Goal: Task Accomplishment & Management: Use online tool/utility

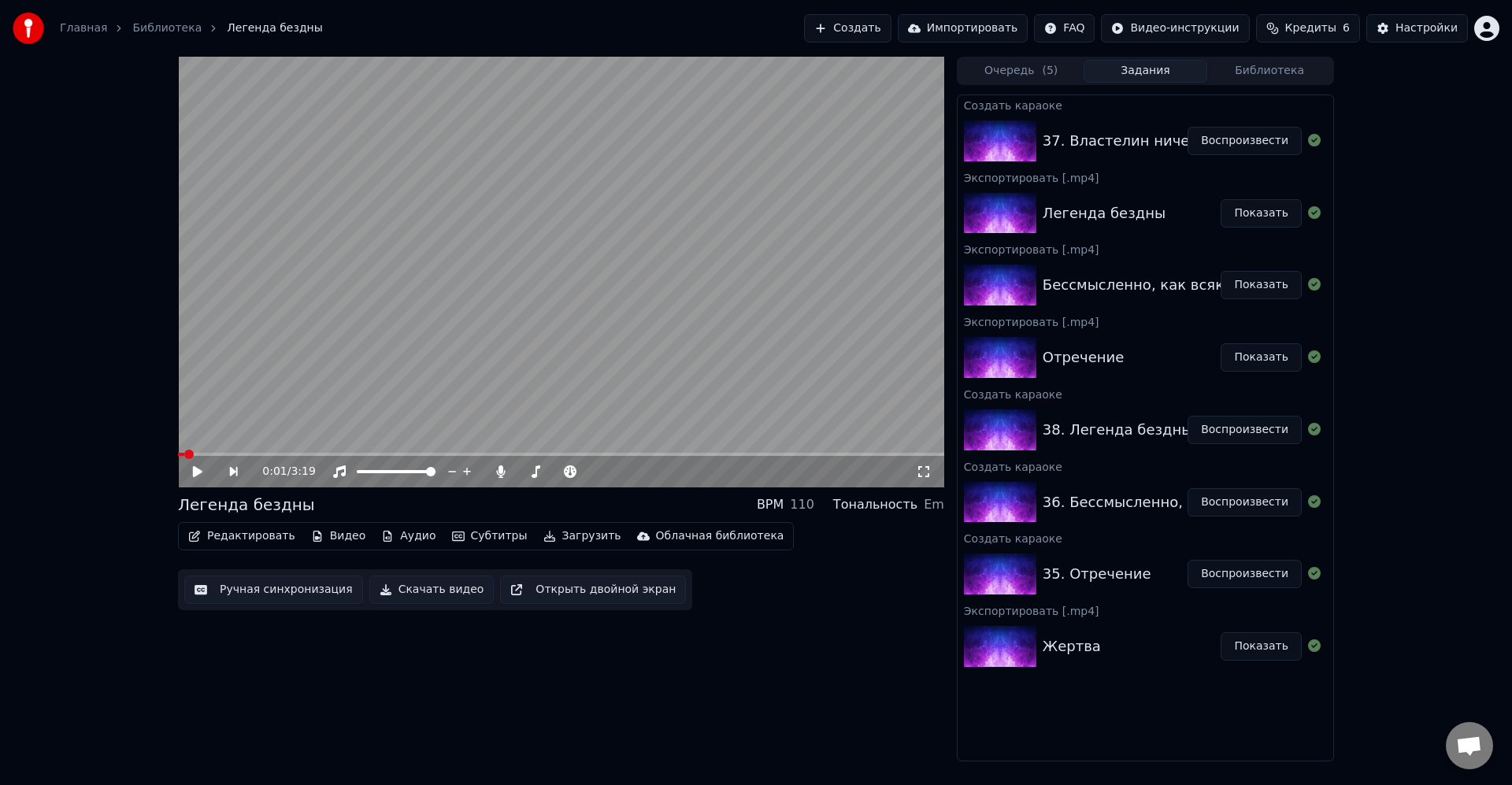
click at [1229, 137] on button "Воспроизвести" at bounding box center [1244, 141] width 114 height 29
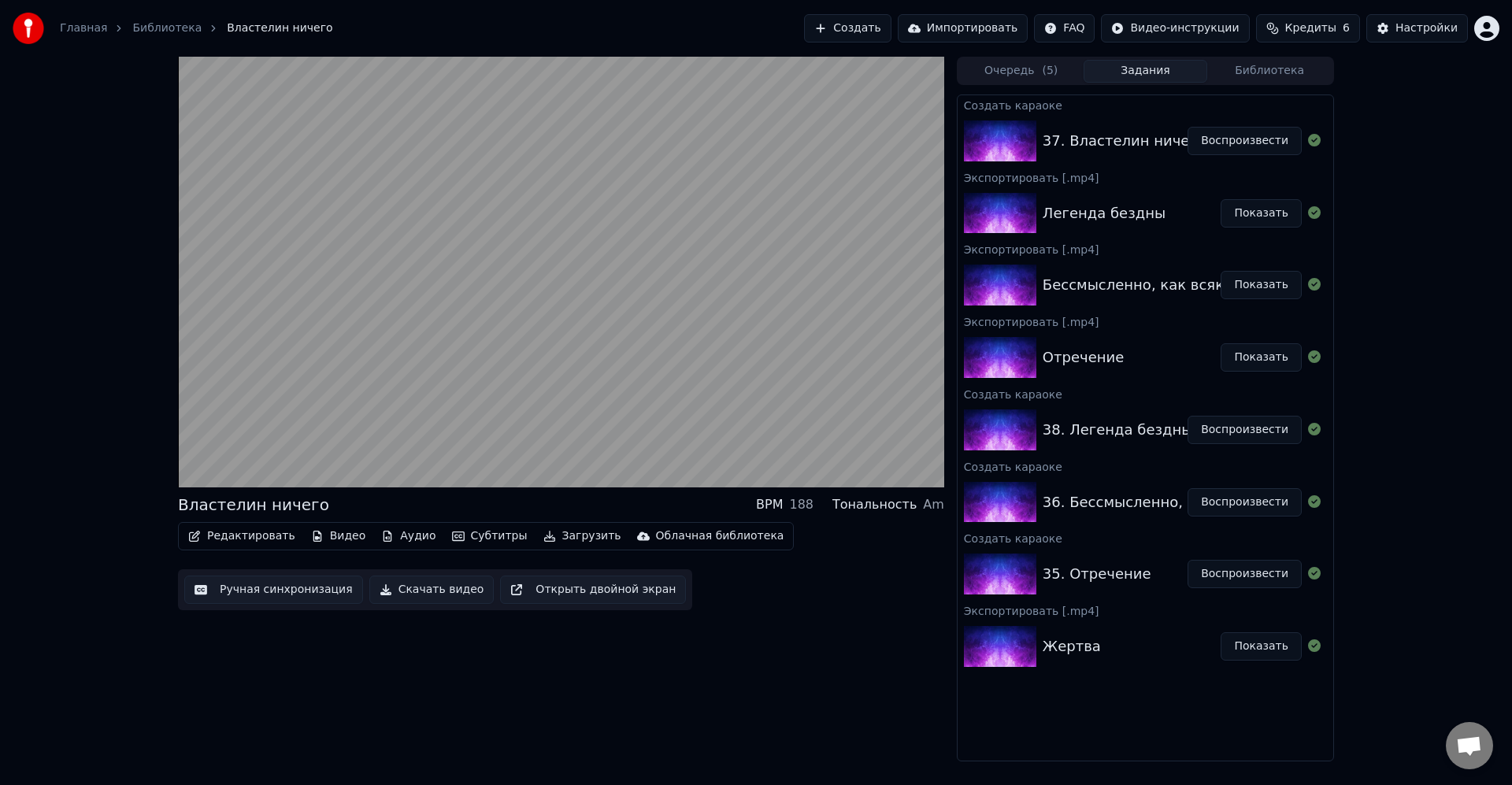
click at [390, 379] on video at bounding box center [561, 271] width 766 height 431
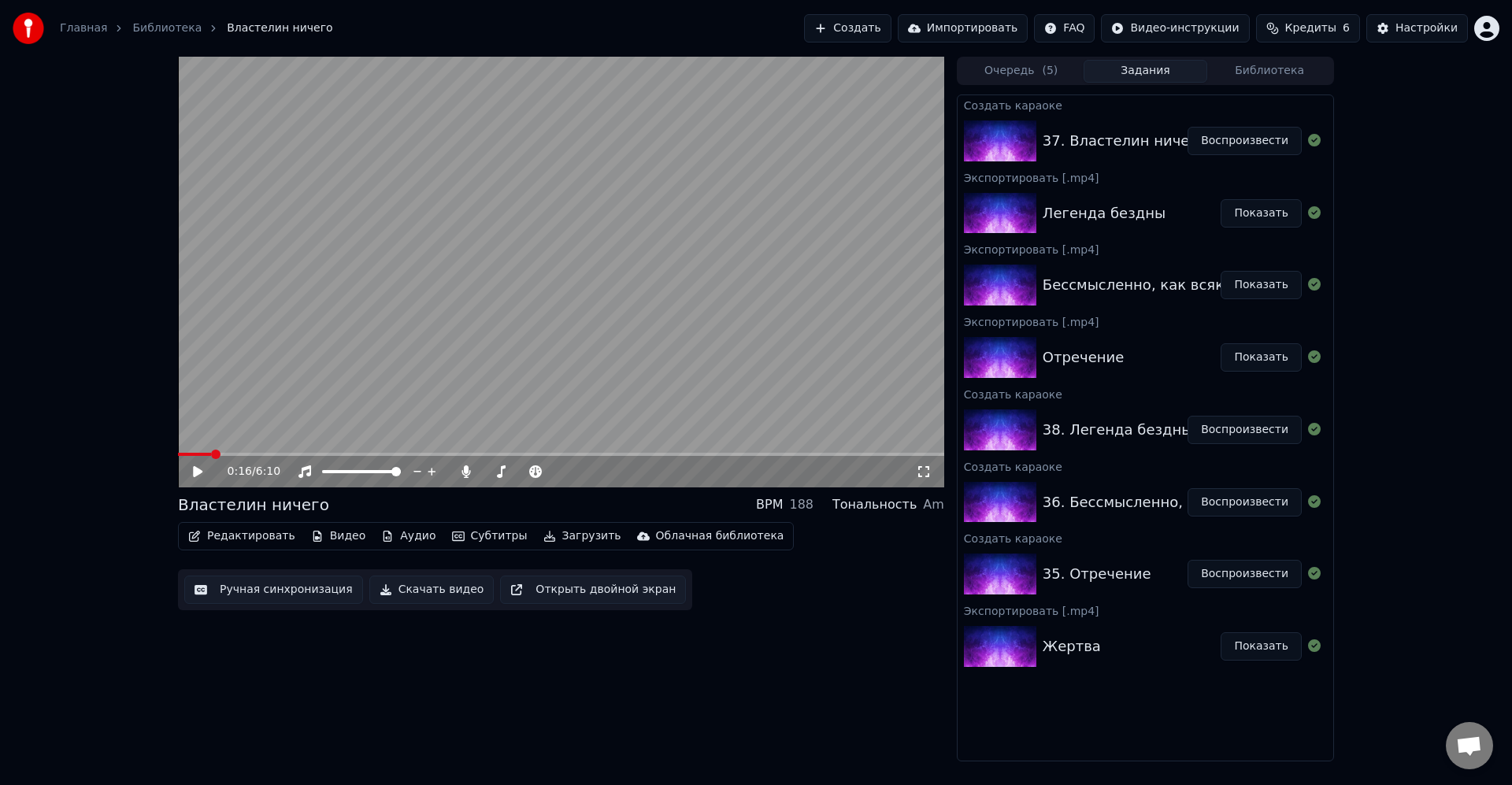
click at [274, 540] on button "Редактировать" at bounding box center [242, 536] width 120 height 22
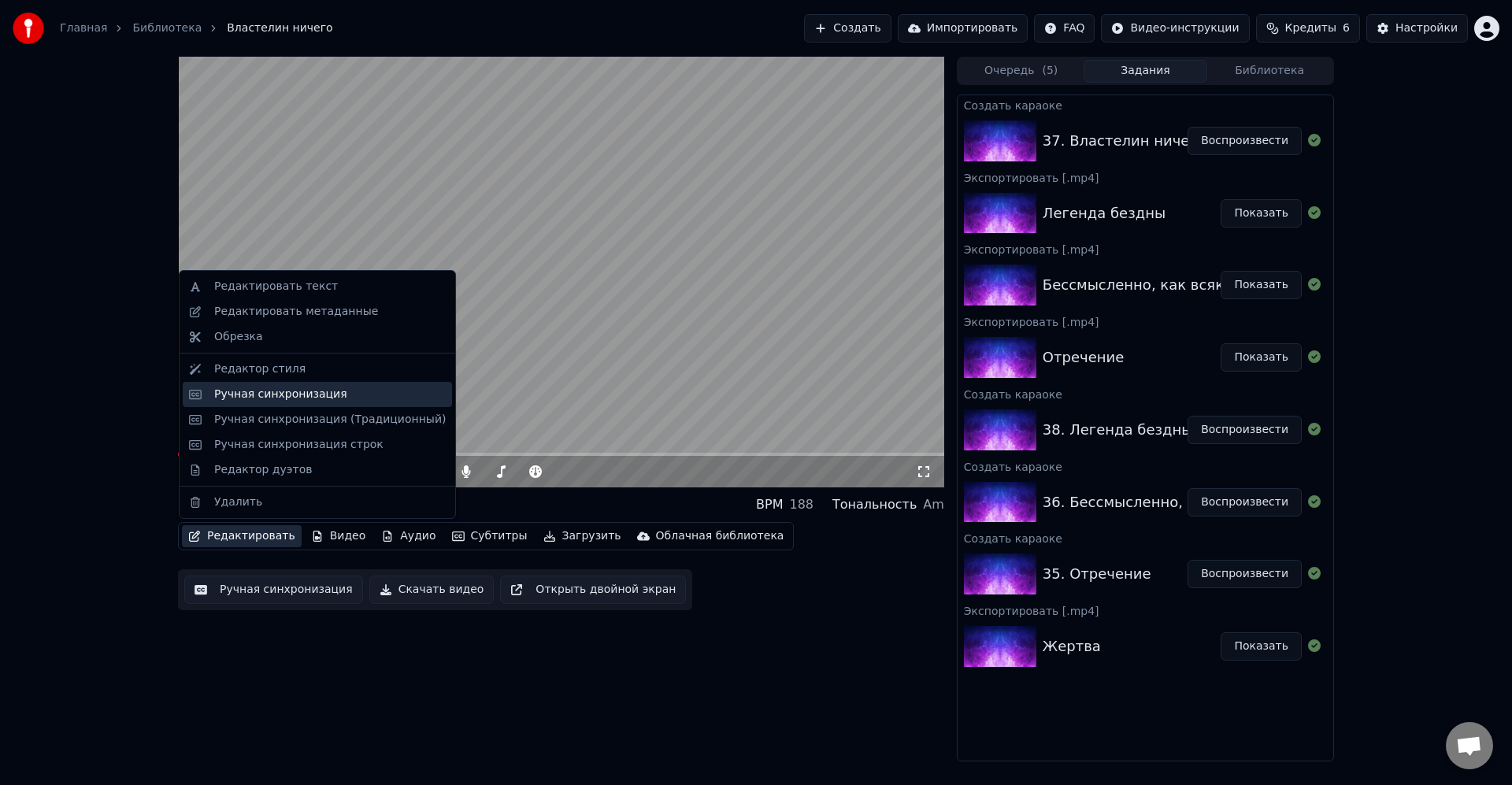
click at [297, 394] on div "Ручная синхронизация" at bounding box center [280, 394] width 133 height 16
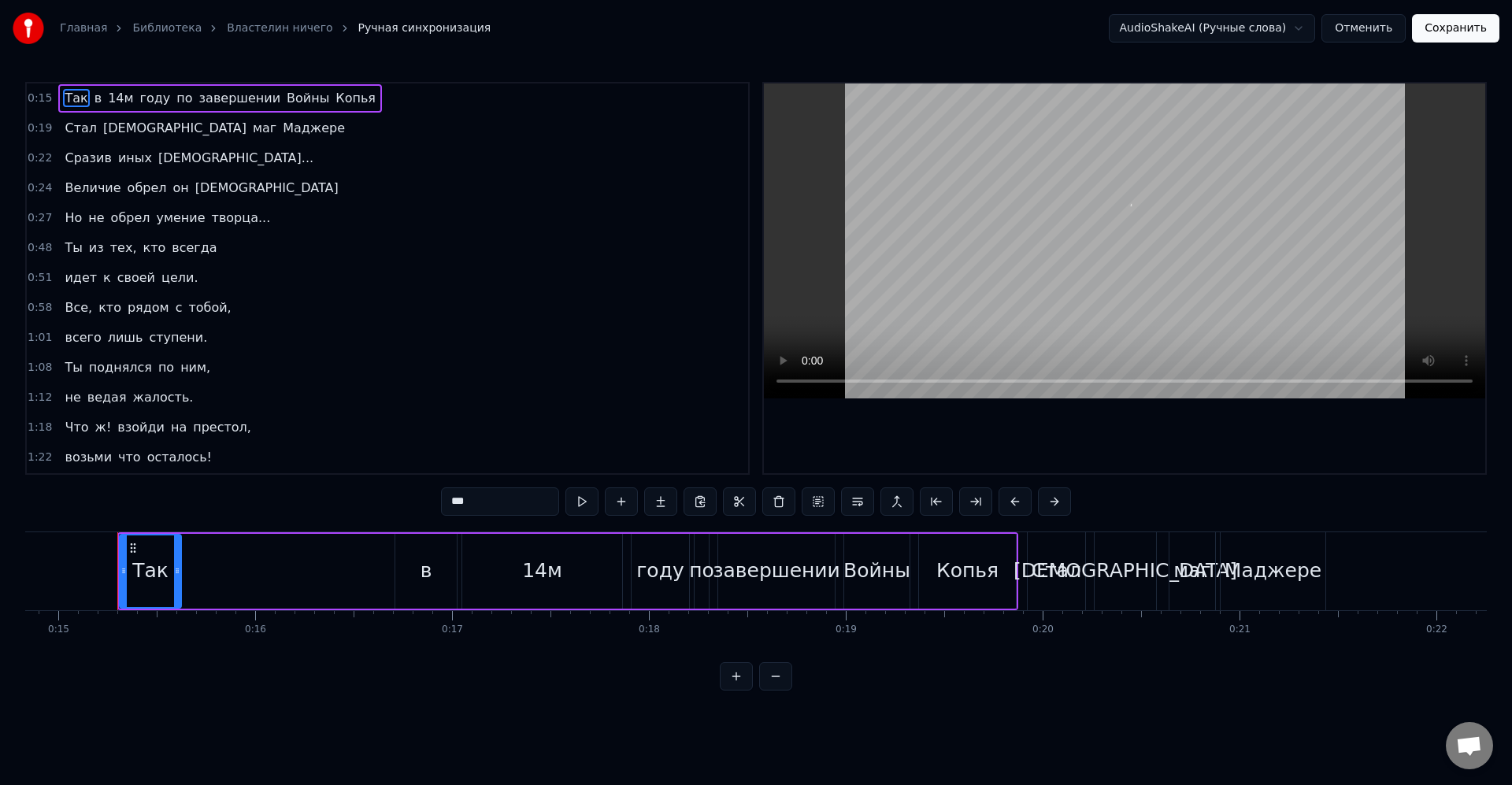
scroll to position [0, 2933]
click at [516, 494] on input "***" at bounding box center [499, 501] width 118 height 29
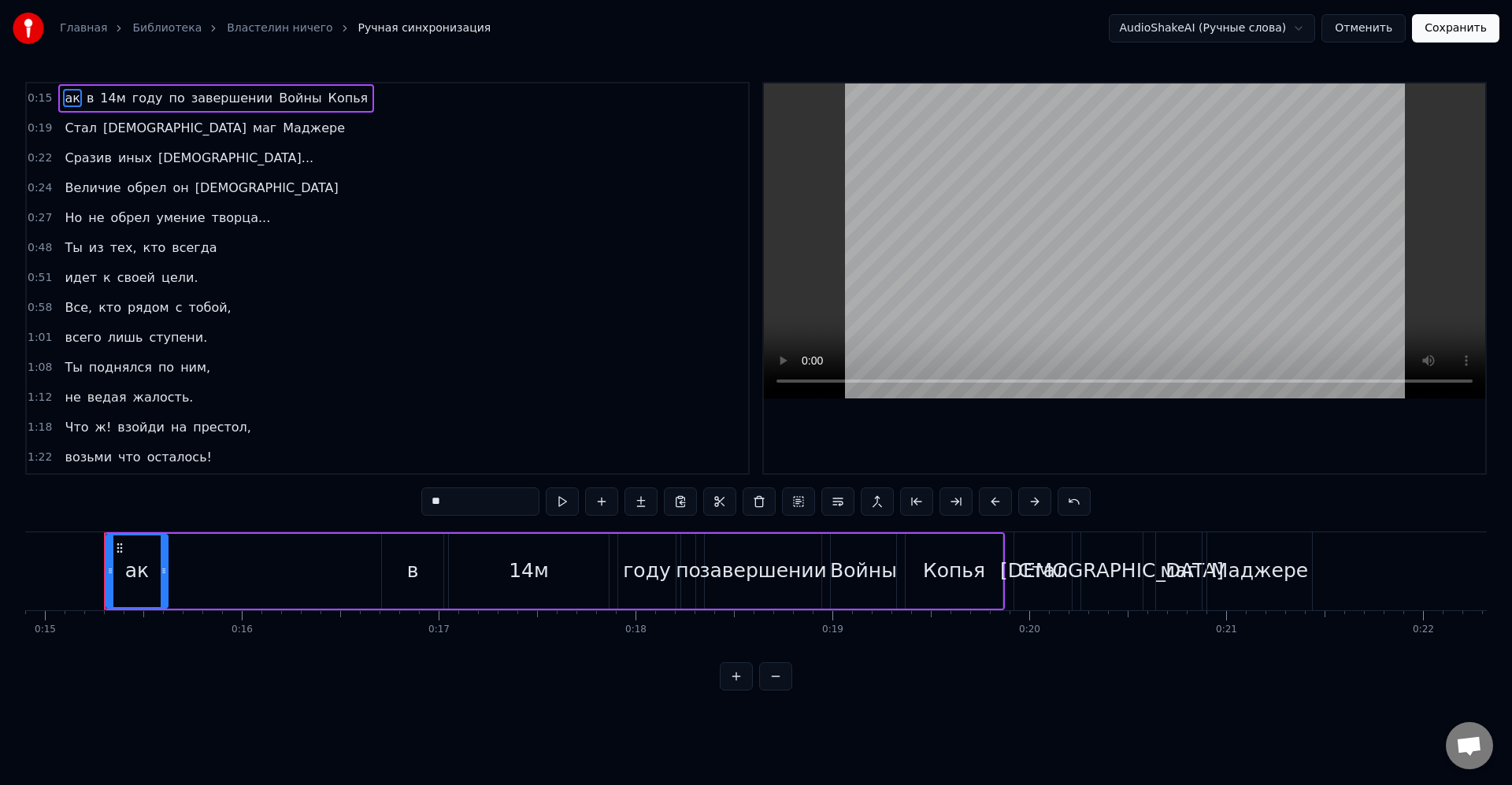
type input "*"
type input "****"
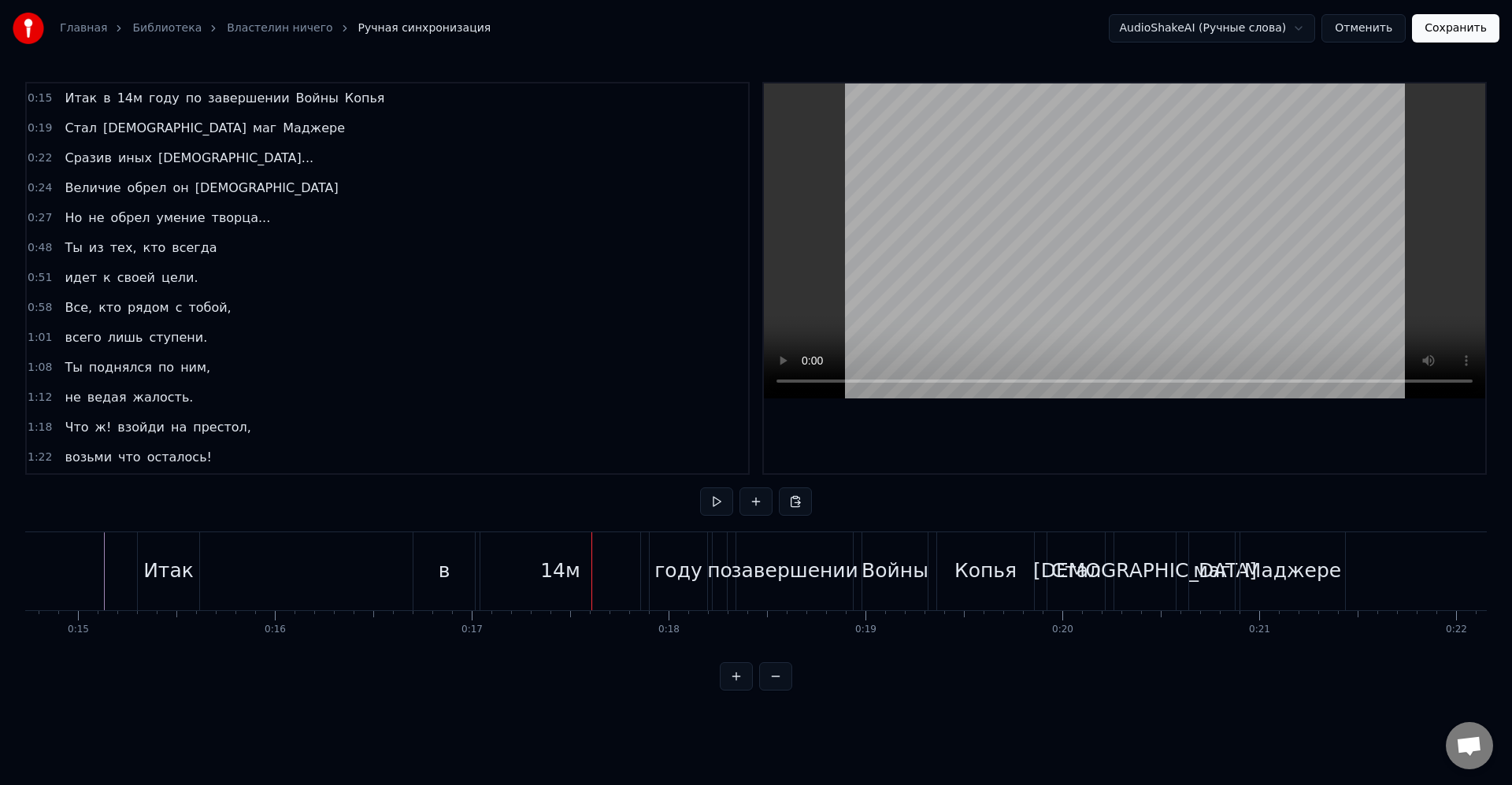
click at [445, 581] on div "в" at bounding box center [445, 570] width 12 height 30
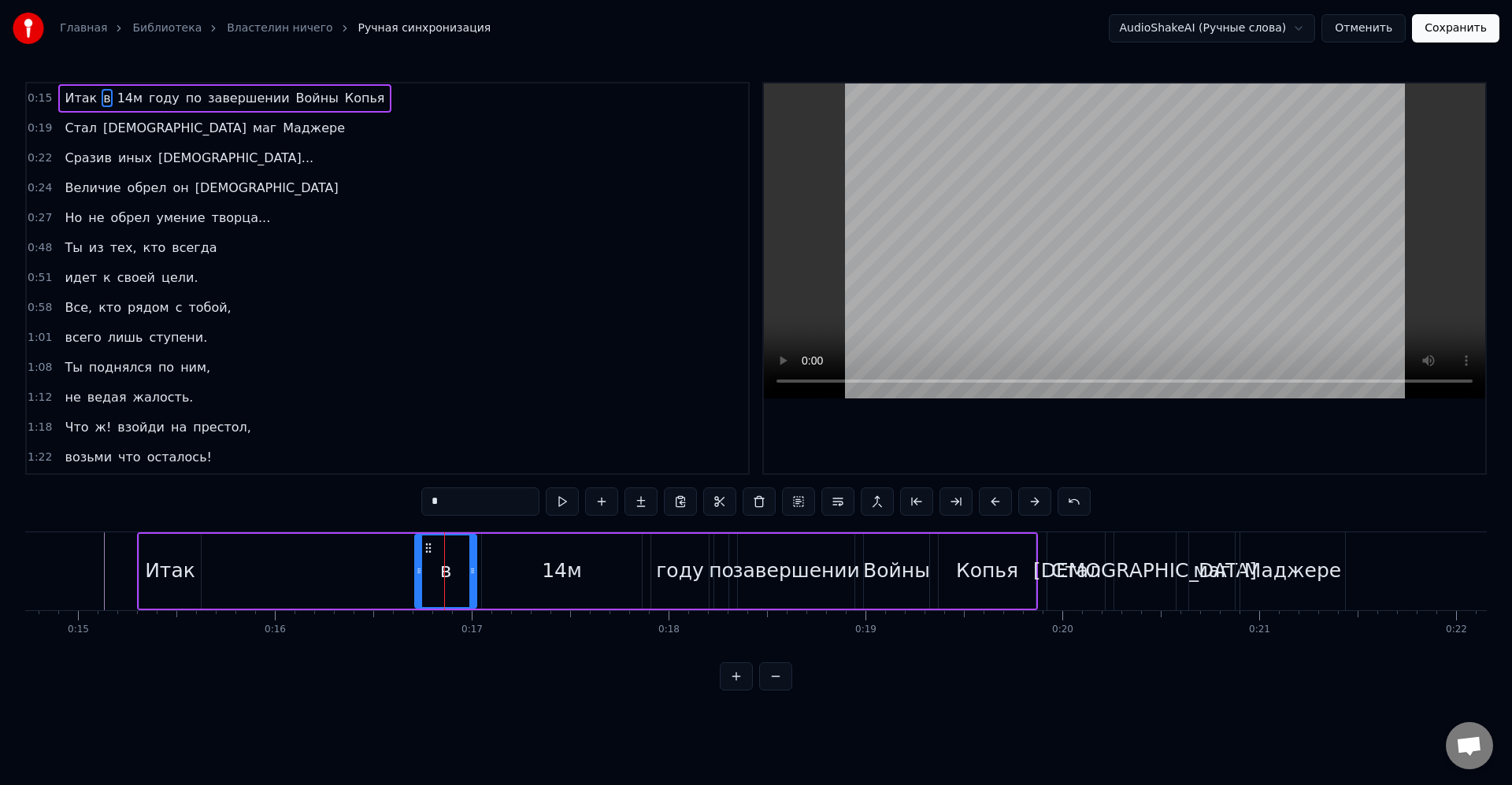
click at [509, 572] on div "14м" at bounding box center [561, 571] width 159 height 75
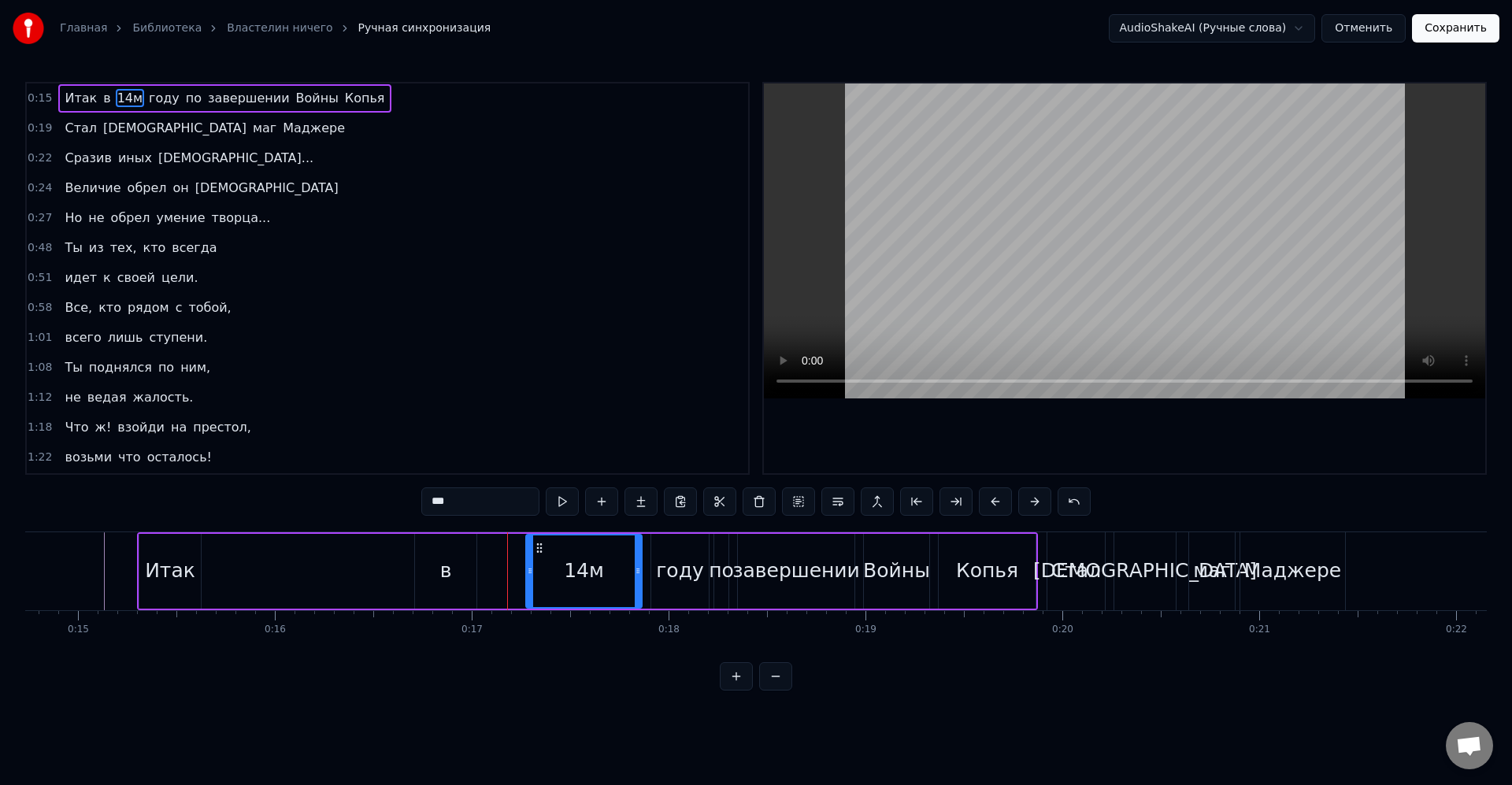
drag, startPoint x: 492, startPoint y: 575, endPoint x: 529, endPoint y: 581, distance: 37.5
click at [529, 581] on div at bounding box center [530, 571] width 6 height 71
click at [467, 575] on div "в" at bounding box center [446, 571] width 61 height 75
type input "*"
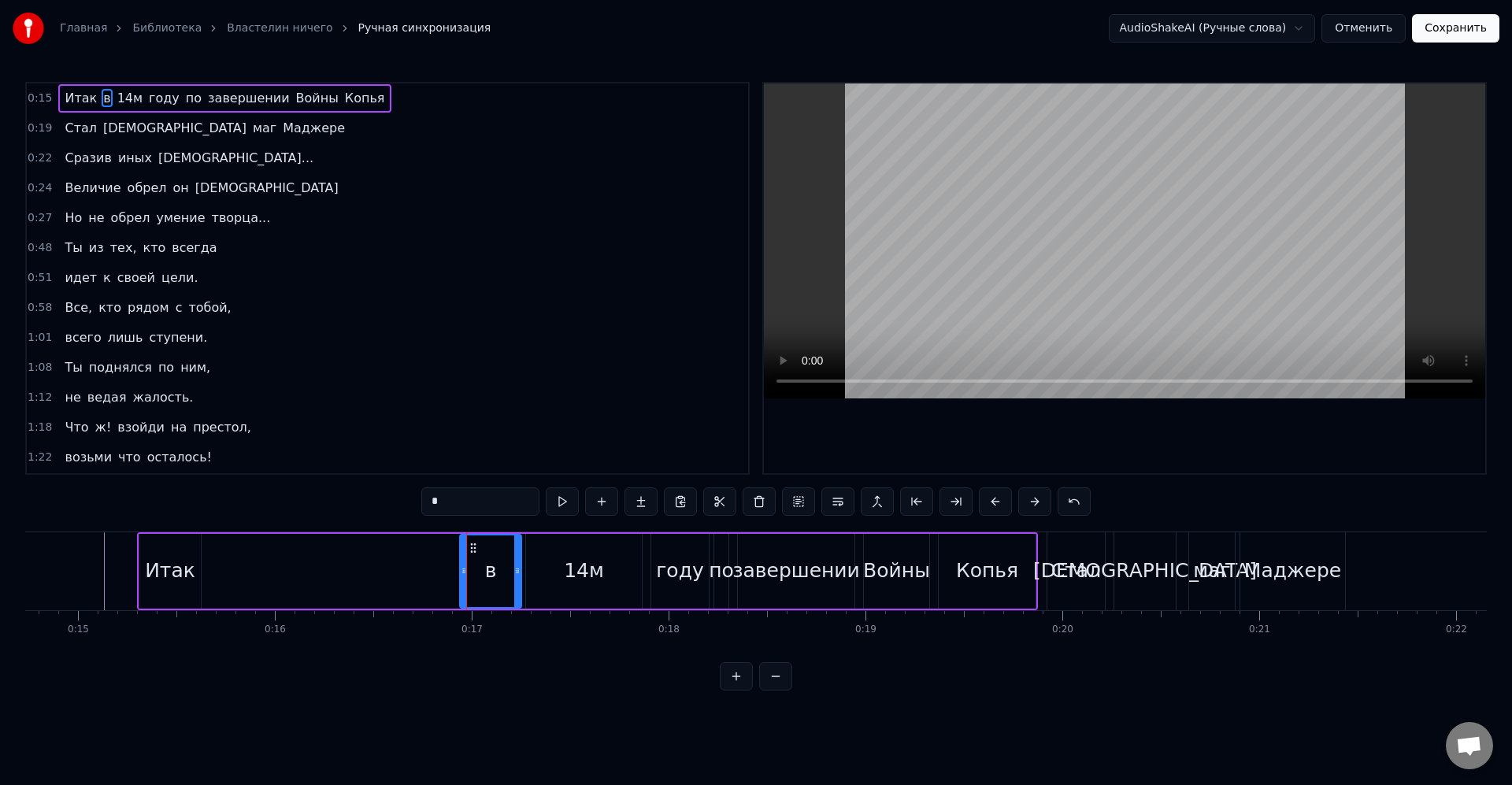
drag, startPoint x: 428, startPoint y: 546, endPoint x: 478, endPoint y: 561, distance: 52.2
click at [479, 561] on div "в" at bounding box center [490, 571] width 59 height 71
click at [497, 574] on div "в" at bounding box center [497, 570] width 12 height 30
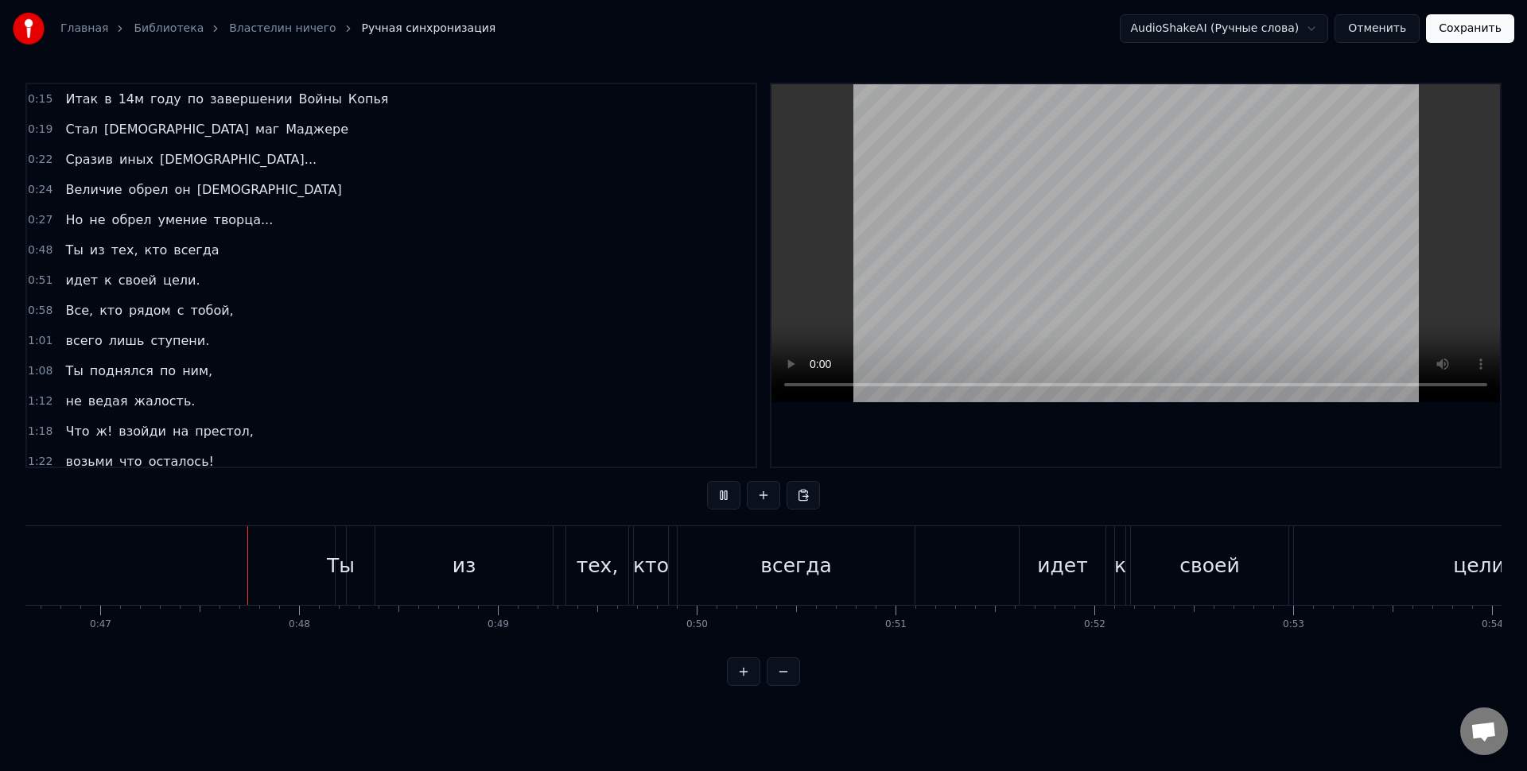
scroll to position [0, 9319]
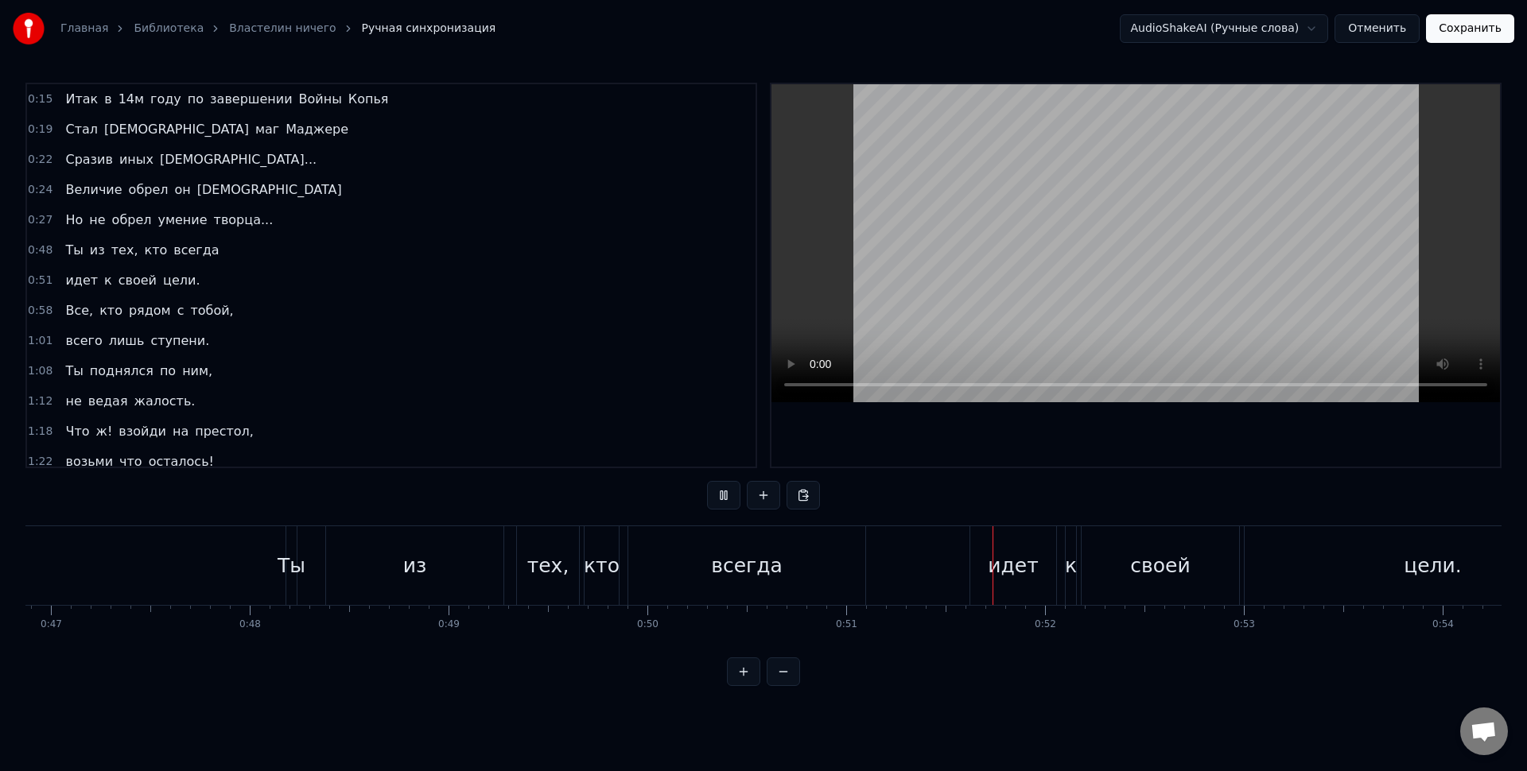
click at [650, 491] on div "0:15 Итак в 14м году по завершении Войны Копья 0:19 Стал [DEMOGRAPHIC_DATA] маг…" at bounding box center [763, 385] width 1476 height 604
click at [460, 570] on div "из" at bounding box center [414, 565] width 177 height 79
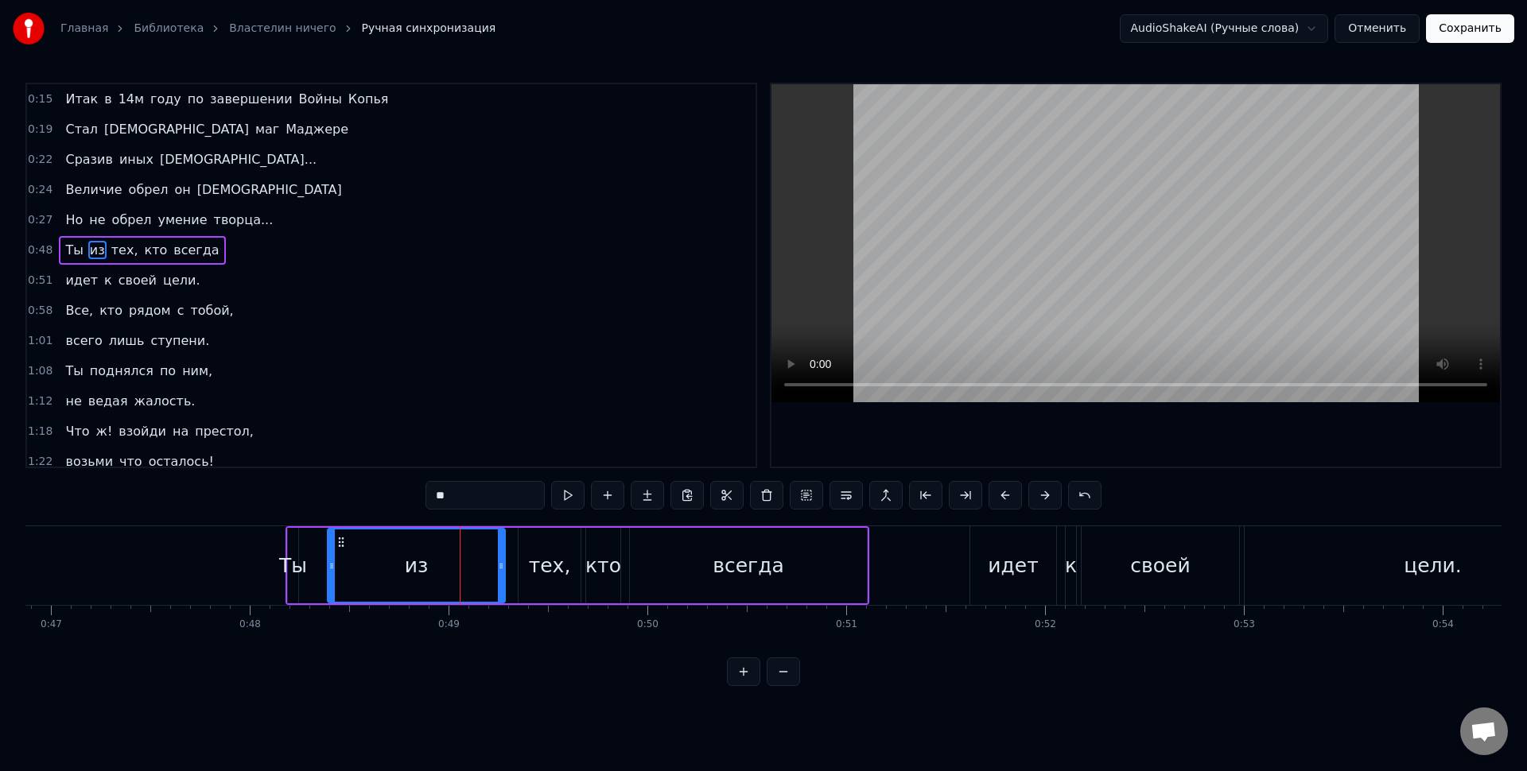
click at [336, 569] on div "из" at bounding box center [416, 566] width 176 height 72
drag, startPoint x: 332, startPoint y: 568, endPoint x: 460, endPoint y: 570, distance: 128.1
click at [460, 570] on icon at bounding box center [459, 566] width 6 height 13
click at [317, 550] on div "Ты из тех, кто всегда" at bounding box center [578, 565] width 584 height 79
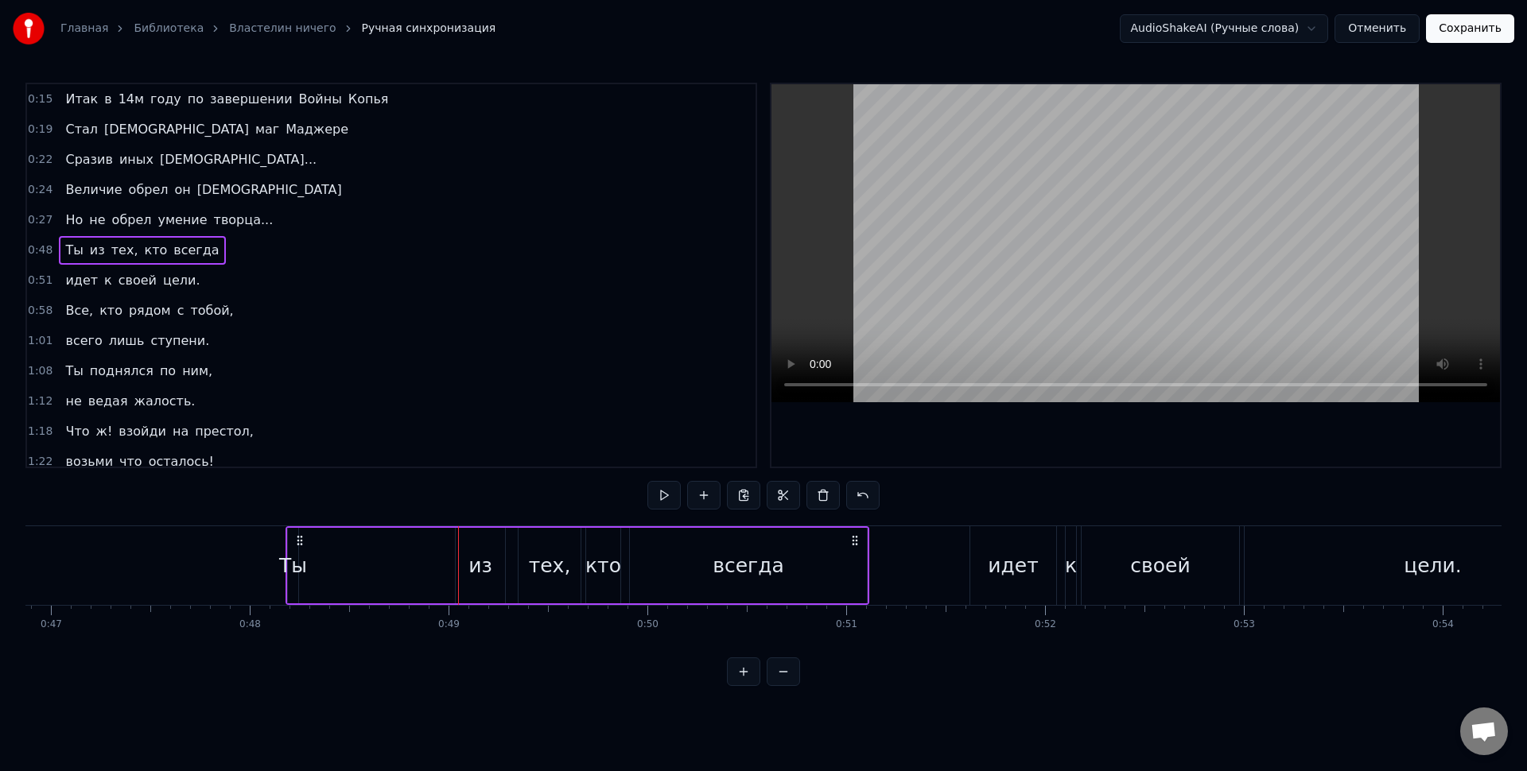
click at [300, 554] on div "Ты" at bounding box center [293, 566] width 28 height 30
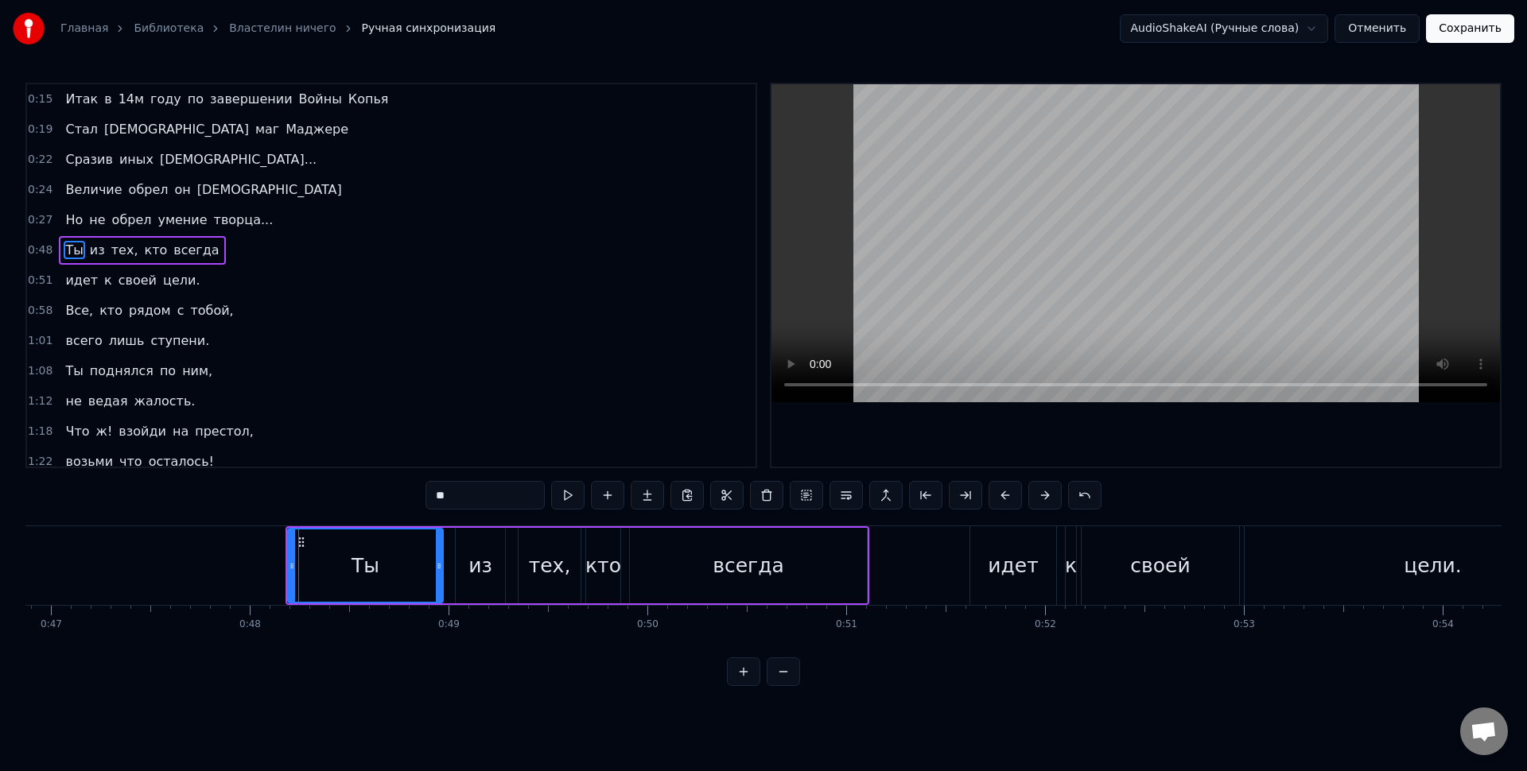
drag, startPoint x: 313, startPoint y: 567, endPoint x: 441, endPoint y: 573, distance: 128.2
click at [441, 573] on div at bounding box center [439, 566] width 6 height 72
click at [344, 552] on div "Ты" at bounding box center [366, 566] width 154 height 72
click at [306, 556] on div "Ты" at bounding box center [366, 566] width 154 height 72
click at [468, 567] on div "из" at bounding box center [480, 566] width 49 height 76
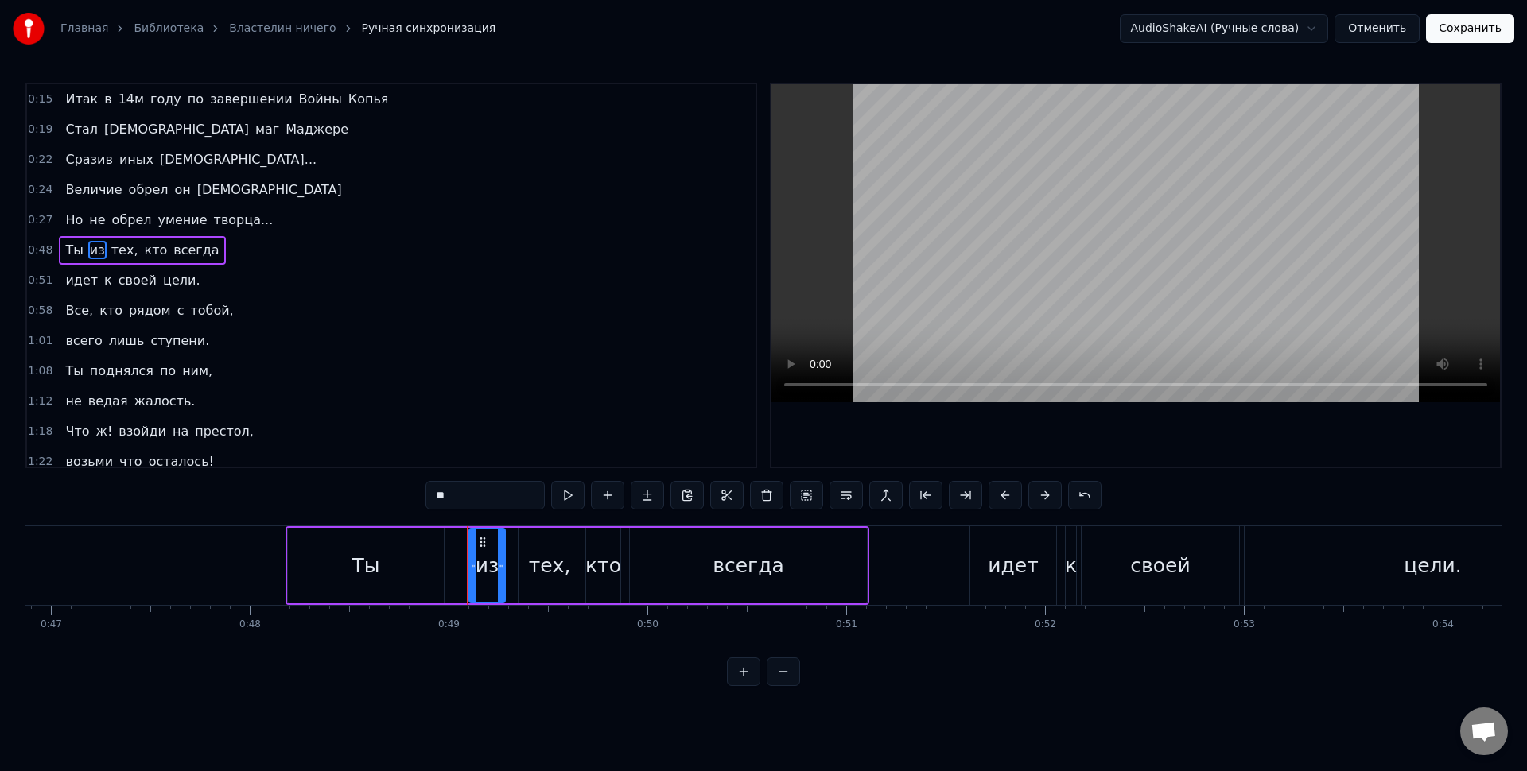
drag, startPoint x: 459, startPoint y: 568, endPoint x: 469, endPoint y: 569, distance: 10.5
click at [470, 569] on icon at bounding box center [473, 566] width 6 height 13
click at [429, 554] on div "Ты" at bounding box center [366, 566] width 156 height 76
type input "**"
drag, startPoint x: 440, startPoint y: 562, endPoint x: 454, endPoint y: 567, distance: 15.1
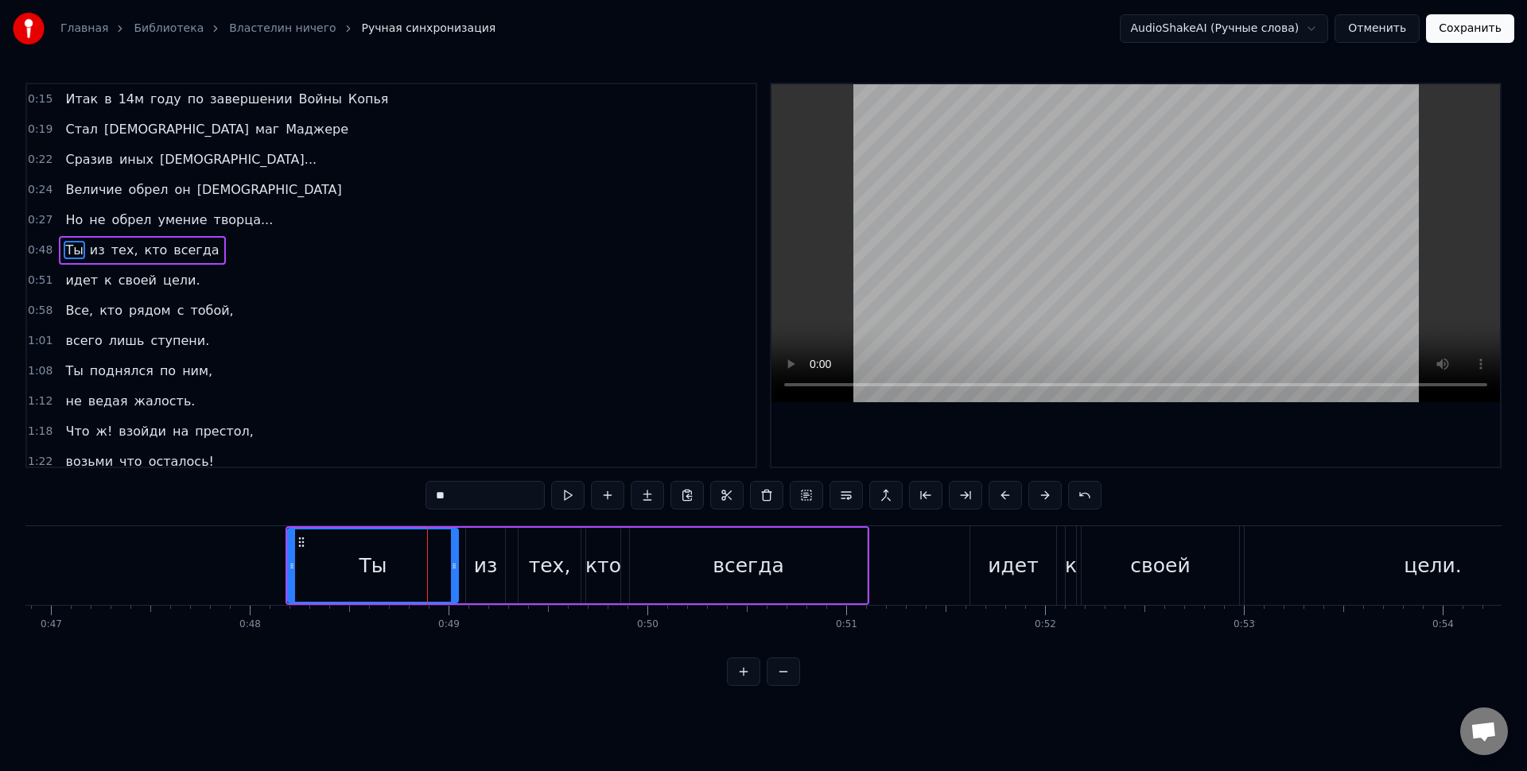
click at [454, 567] on icon at bounding box center [454, 566] width 6 height 13
click at [431, 561] on div "Ты" at bounding box center [373, 566] width 169 height 72
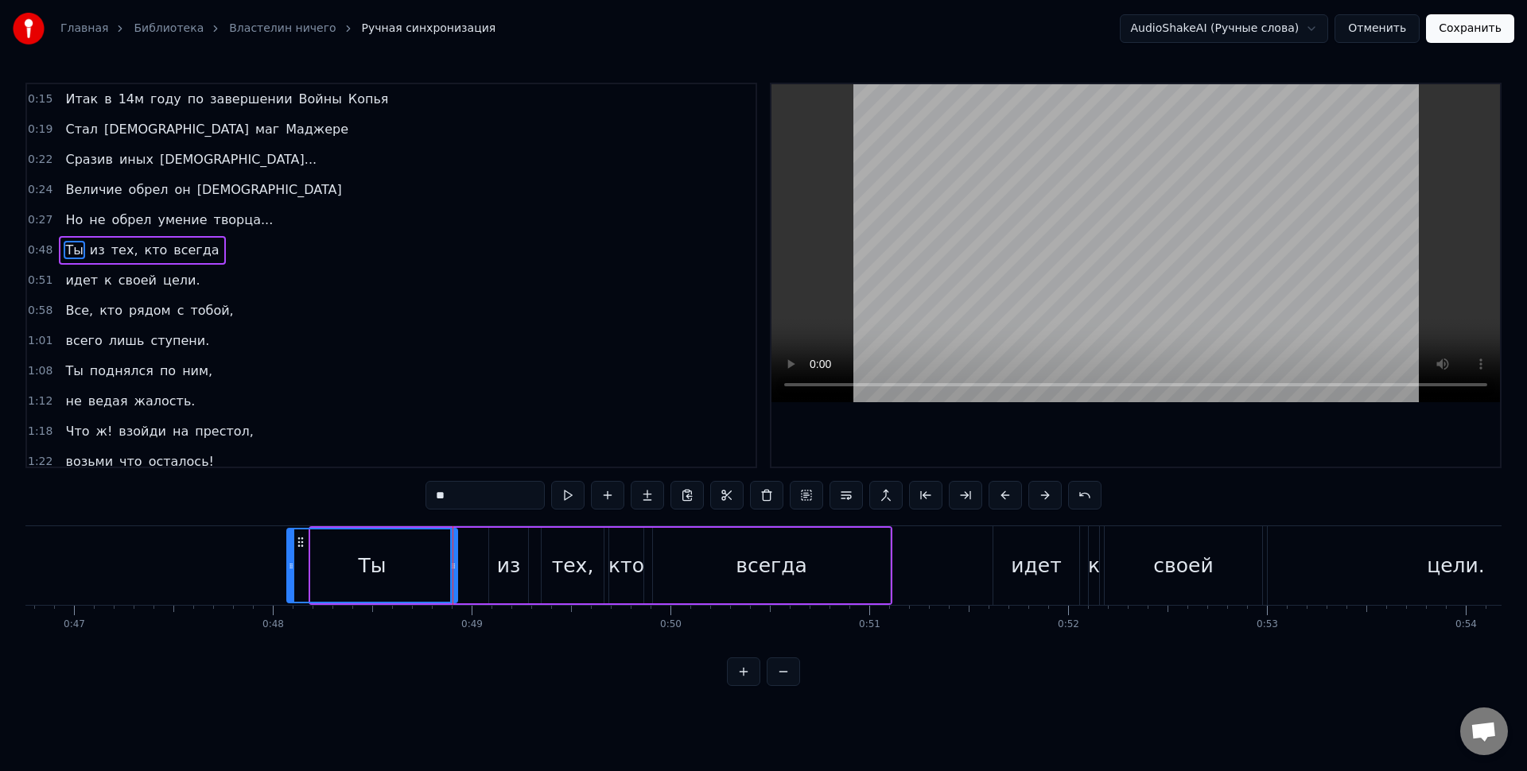
click at [296, 545] on icon at bounding box center [300, 542] width 13 height 13
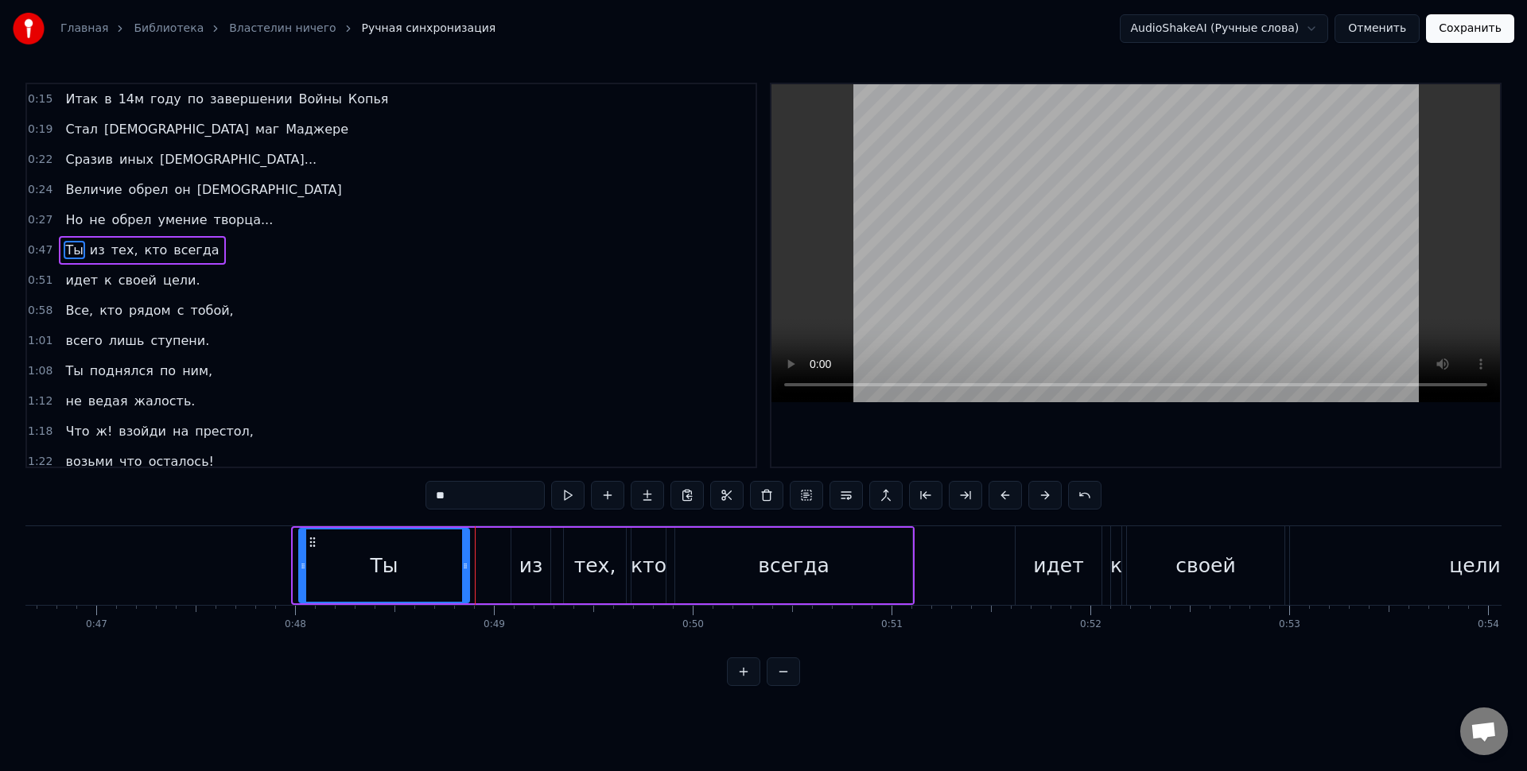
scroll to position [0, 9259]
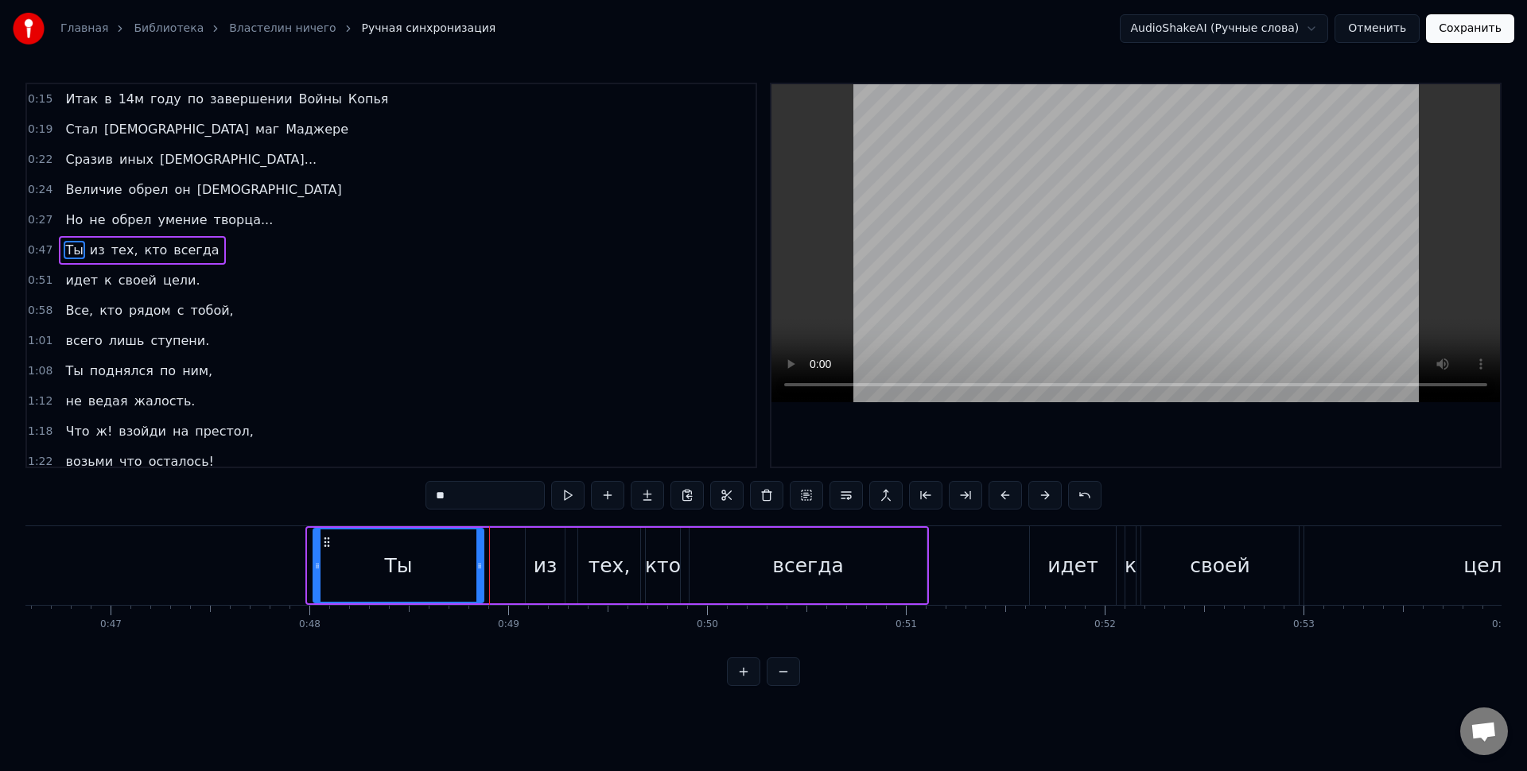
drag, startPoint x: 297, startPoint y: 542, endPoint x: 319, endPoint y: 546, distance: 22.6
click at [320, 546] on icon at bounding box center [326, 542] width 13 height 13
drag, startPoint x: 320, startPoint y: 540, endPoint x: 346, endPoint y: 546, distance: 26.1
click at [346, 546] on icon at bounding box center [344, 542] width 13 height 13
click at [376, 560] on div "Ты" at bounding box center [416, 566] width 169 height 72
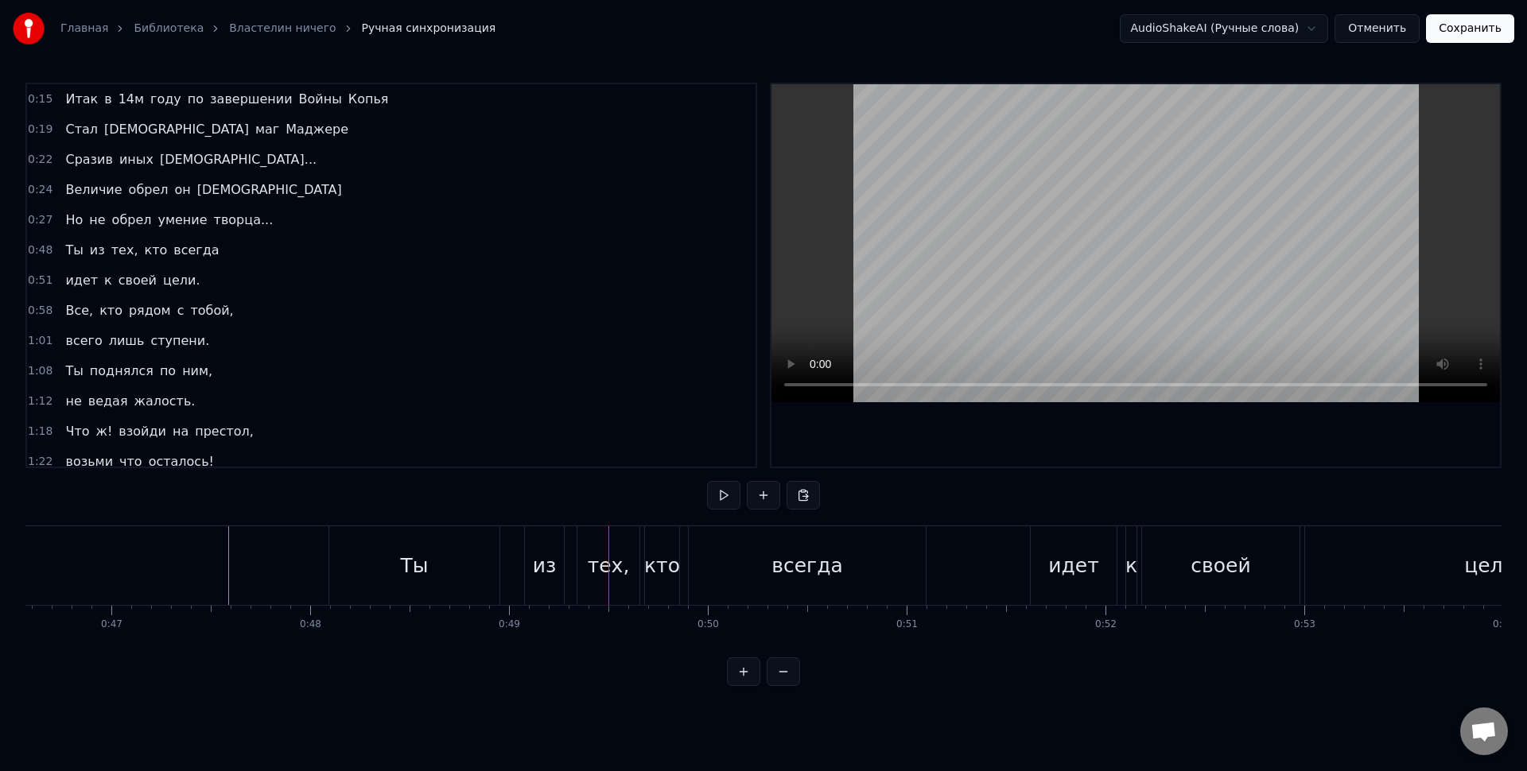
click at [534, 565] on div "из" at bounding box center [545, 566] width 24 height 30
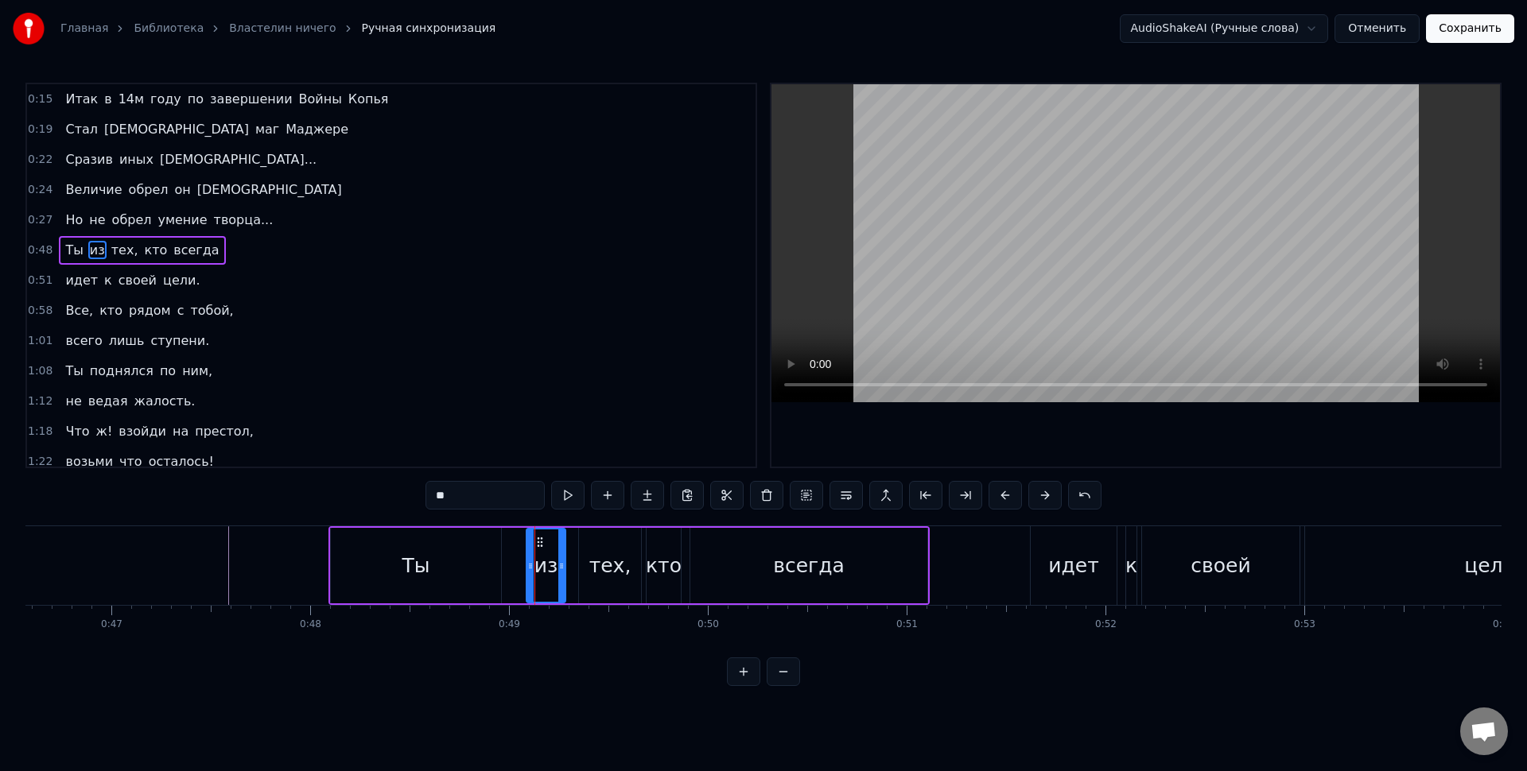
click at [495, 566] on div "Ты" at bounding box center [416, 566] width 170 height 76
type input "**"
drag, startPoint x: 499, startPoint y: 564, endPoint x: 519, endPoint y: 570, distance: 21.6
click at [519, 570] on icon at bounding box center [517, 566] width 6 height 13
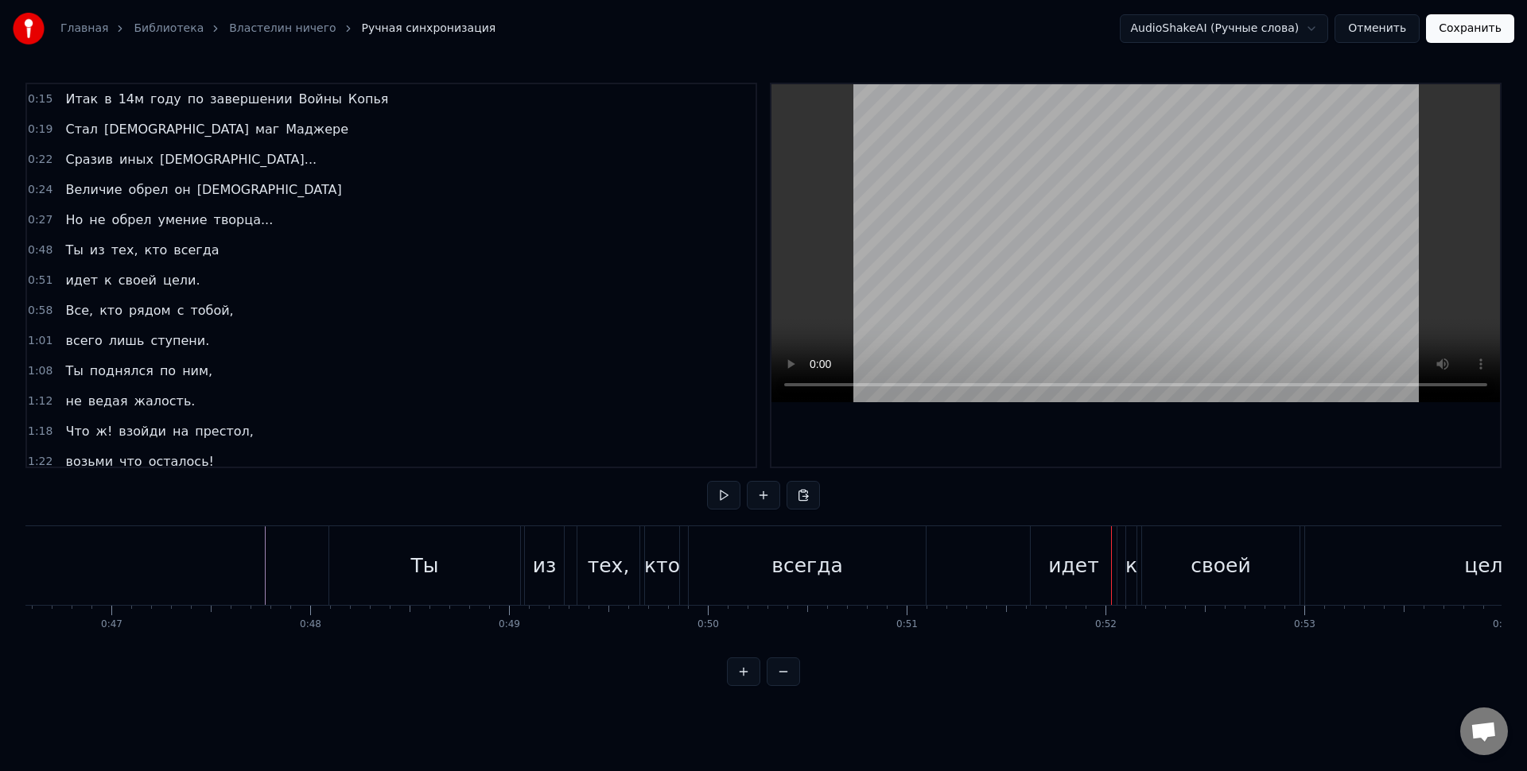
click at [1088, 581] on div "идет" at bounding box center [1073, 566] width 50 height 30
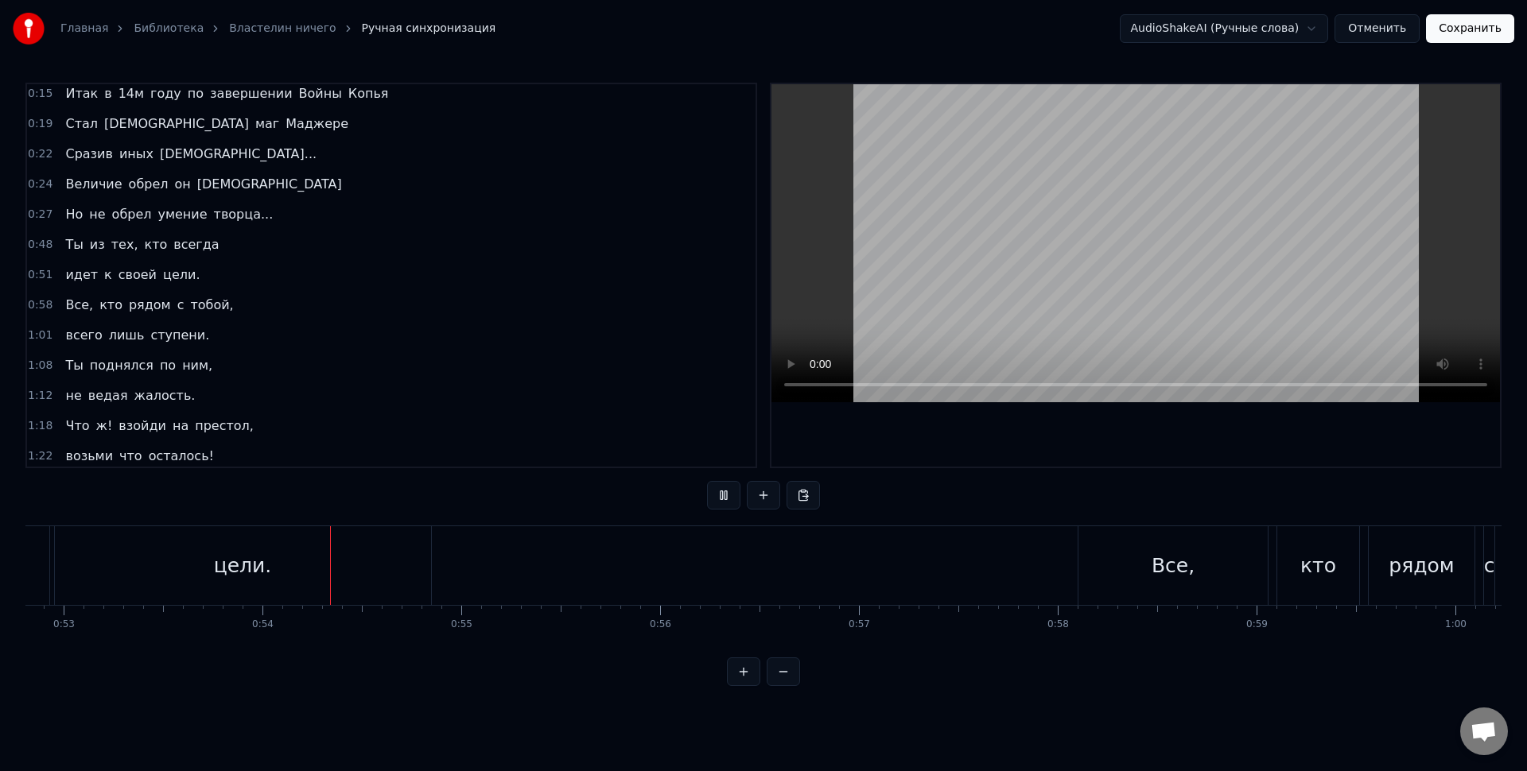
scroll to position [0, 10618]
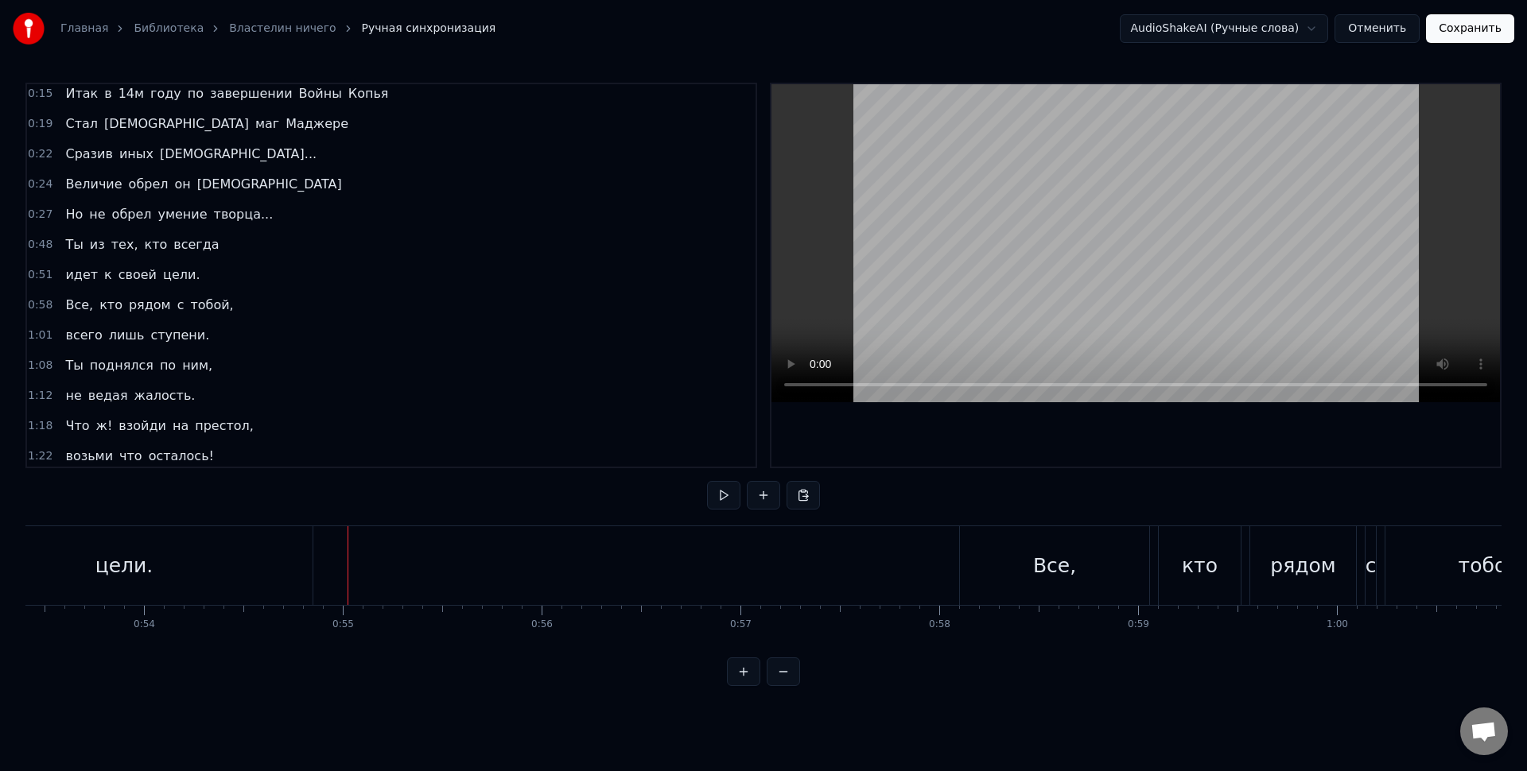
click at [282, 565] on div "цели." at bounding box center [124, 565] width 376 height 79
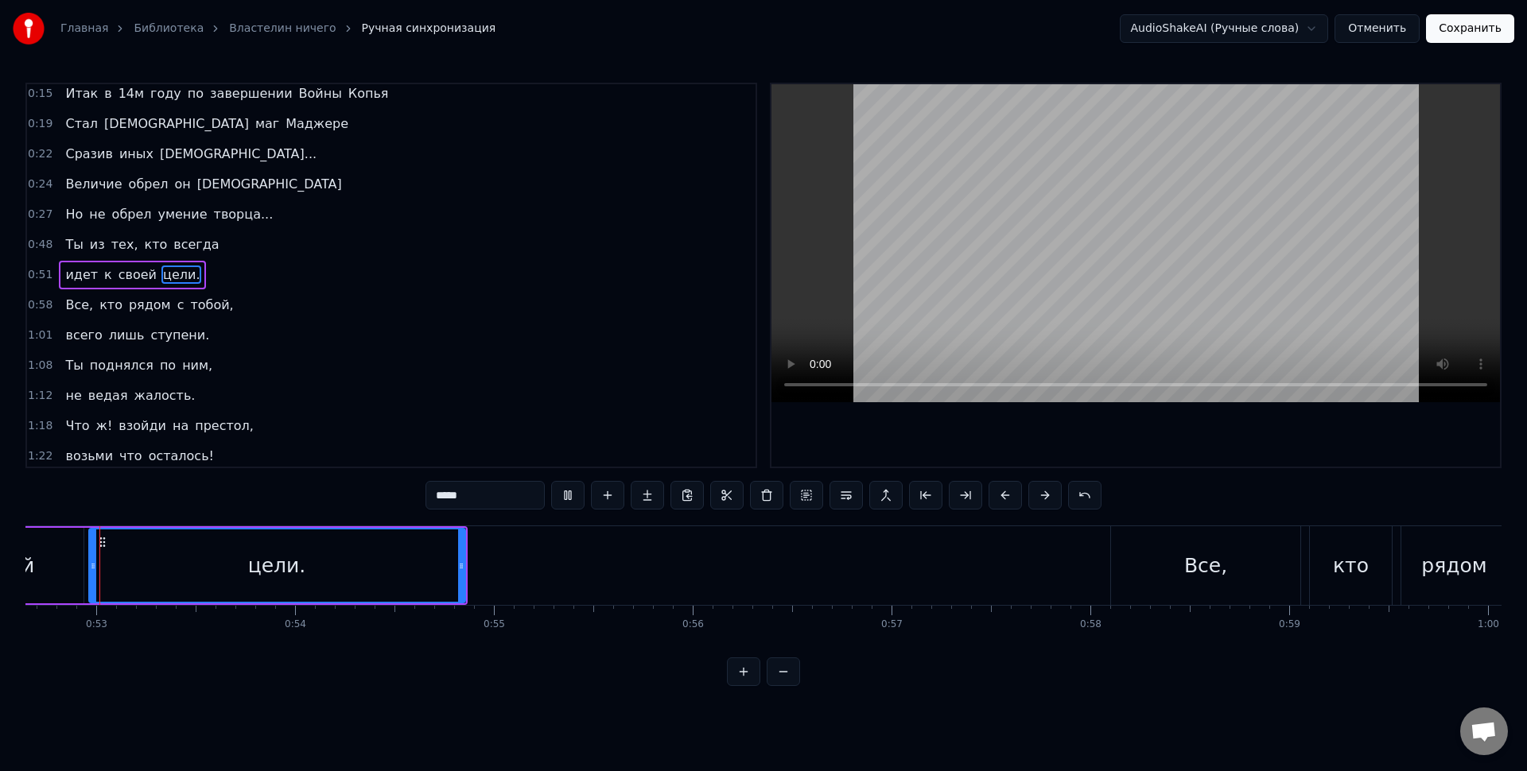
scroll to position [0, 10448]
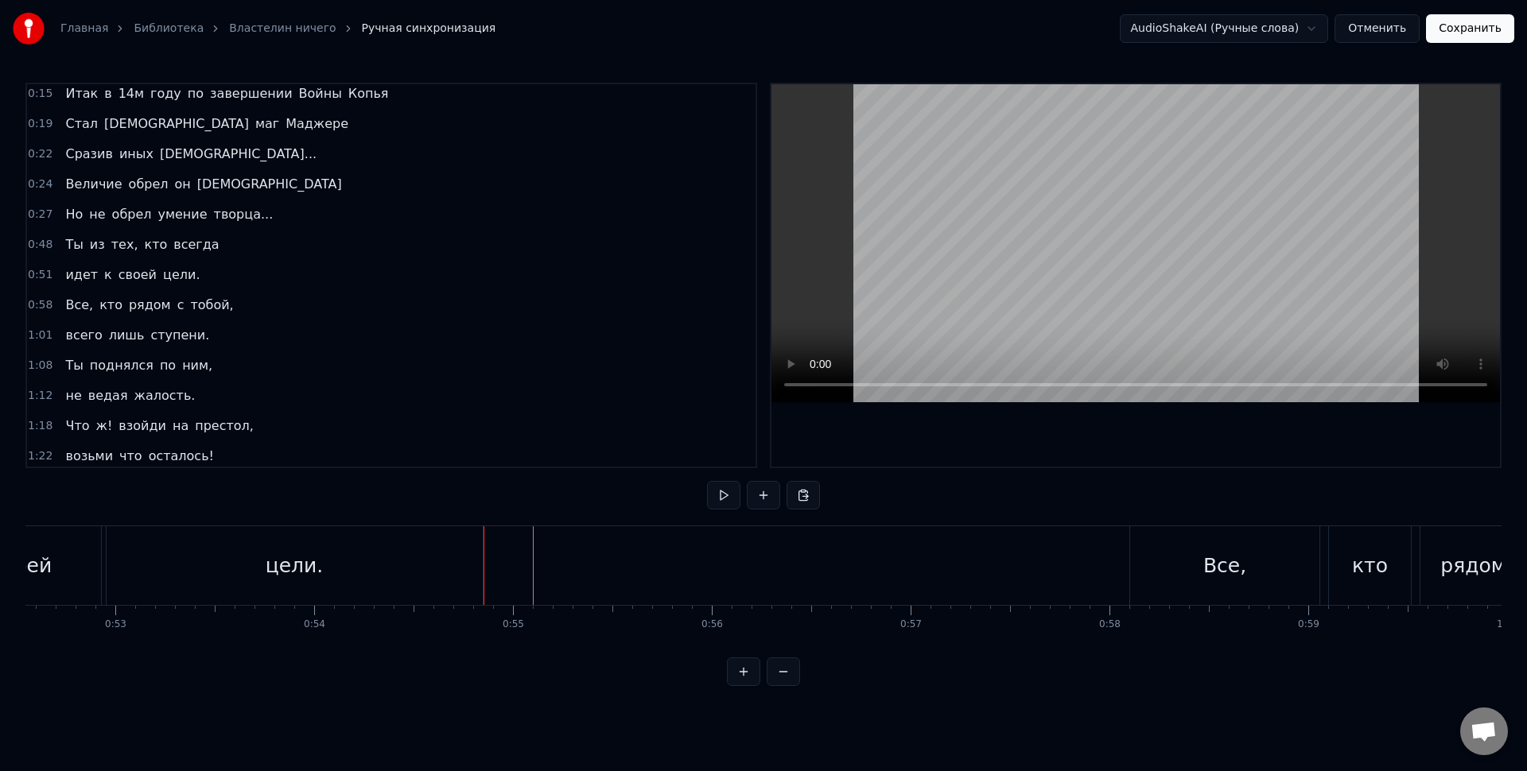
click at [460, 569] on div "цели." at bounding box center [295, 565] width 376 height 79
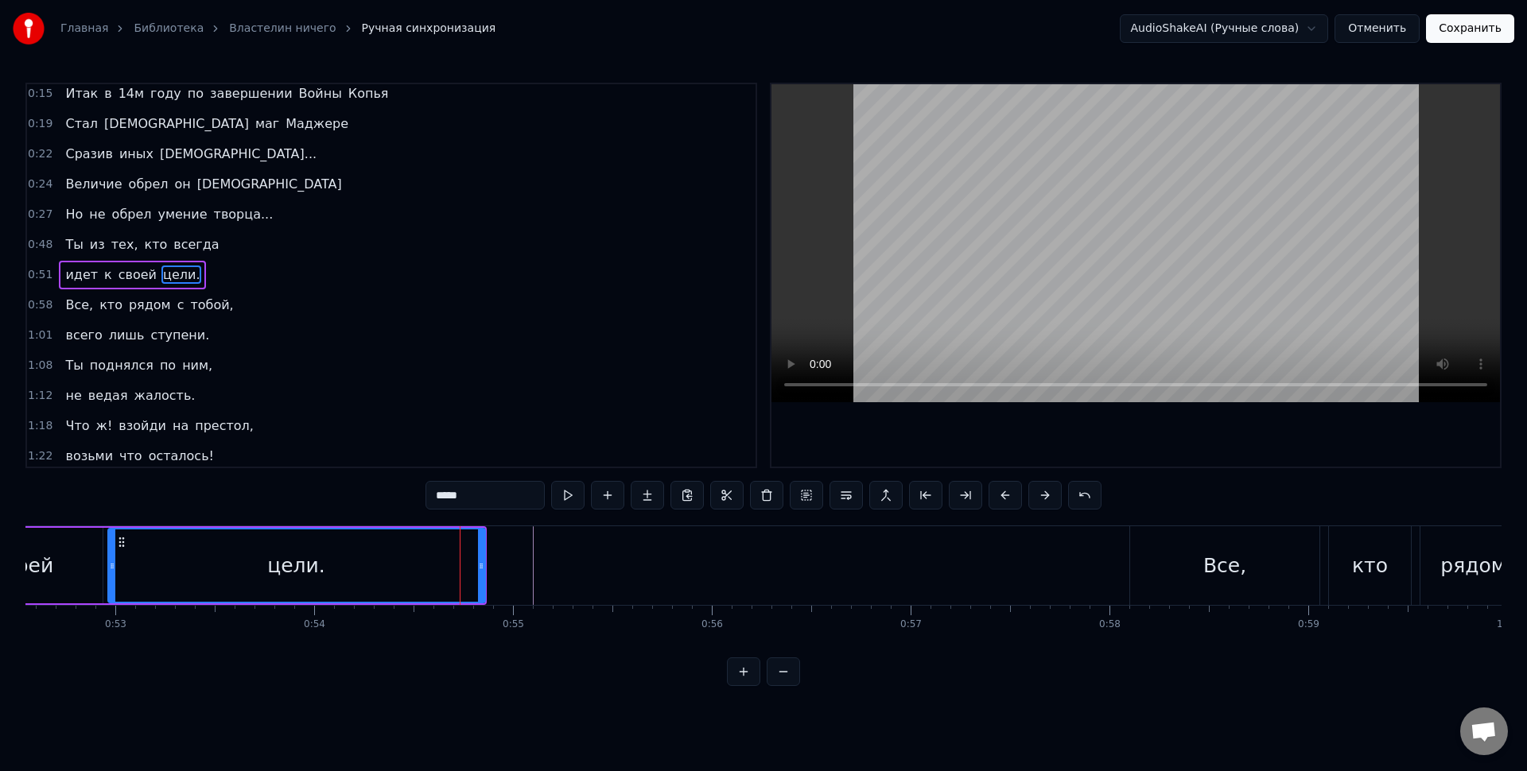
click at [484, 565] on icon at bounding box center [481, 566] width 6 height 13
drag, startPoint x: 484, startPoint y: 565, endPoint x: 492, endPoint y: 567, distance: 9.1
click at [492, 567] on icon at bounding box center [489, 566] width 6 height 13
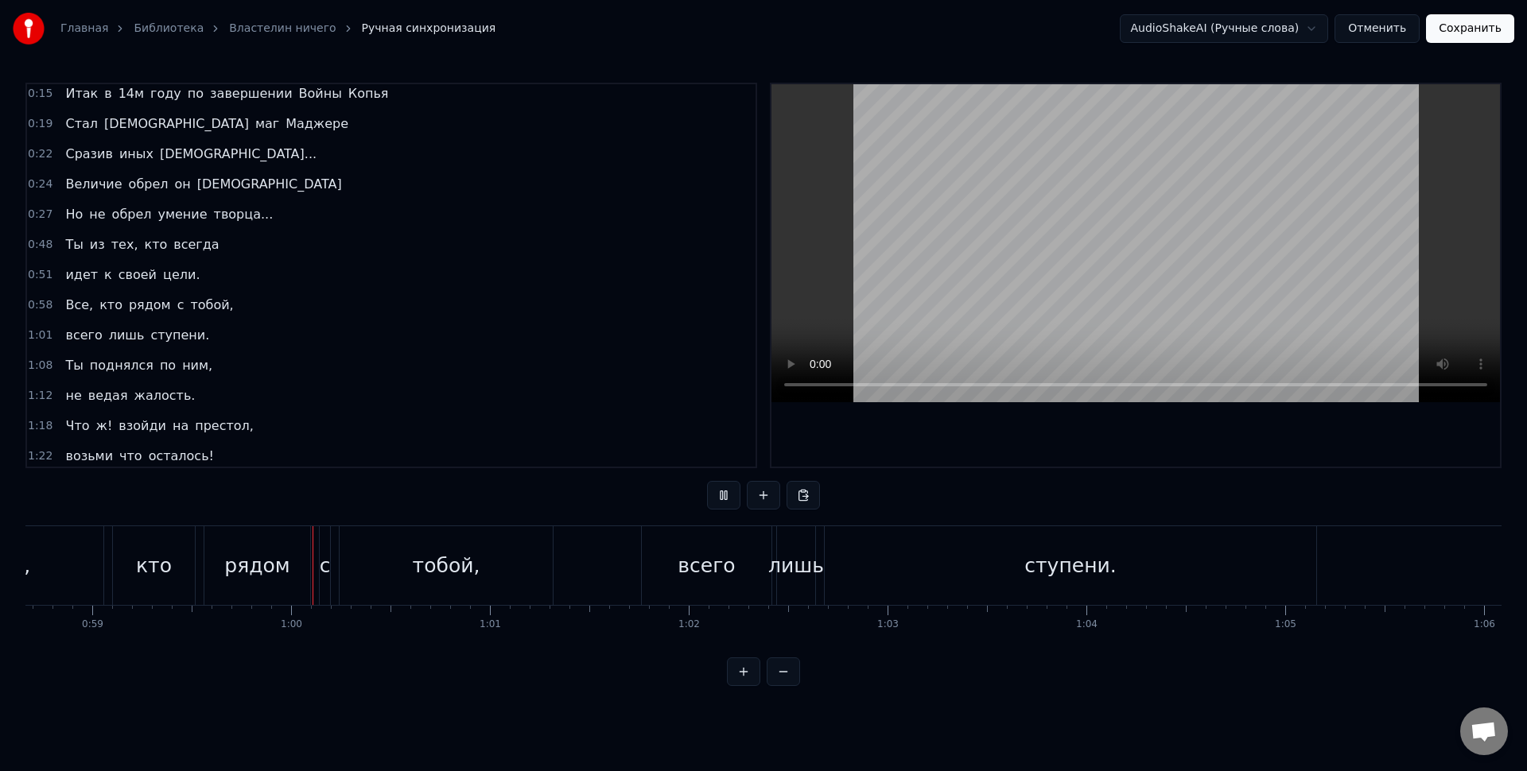
scroll to position [0, 11765]
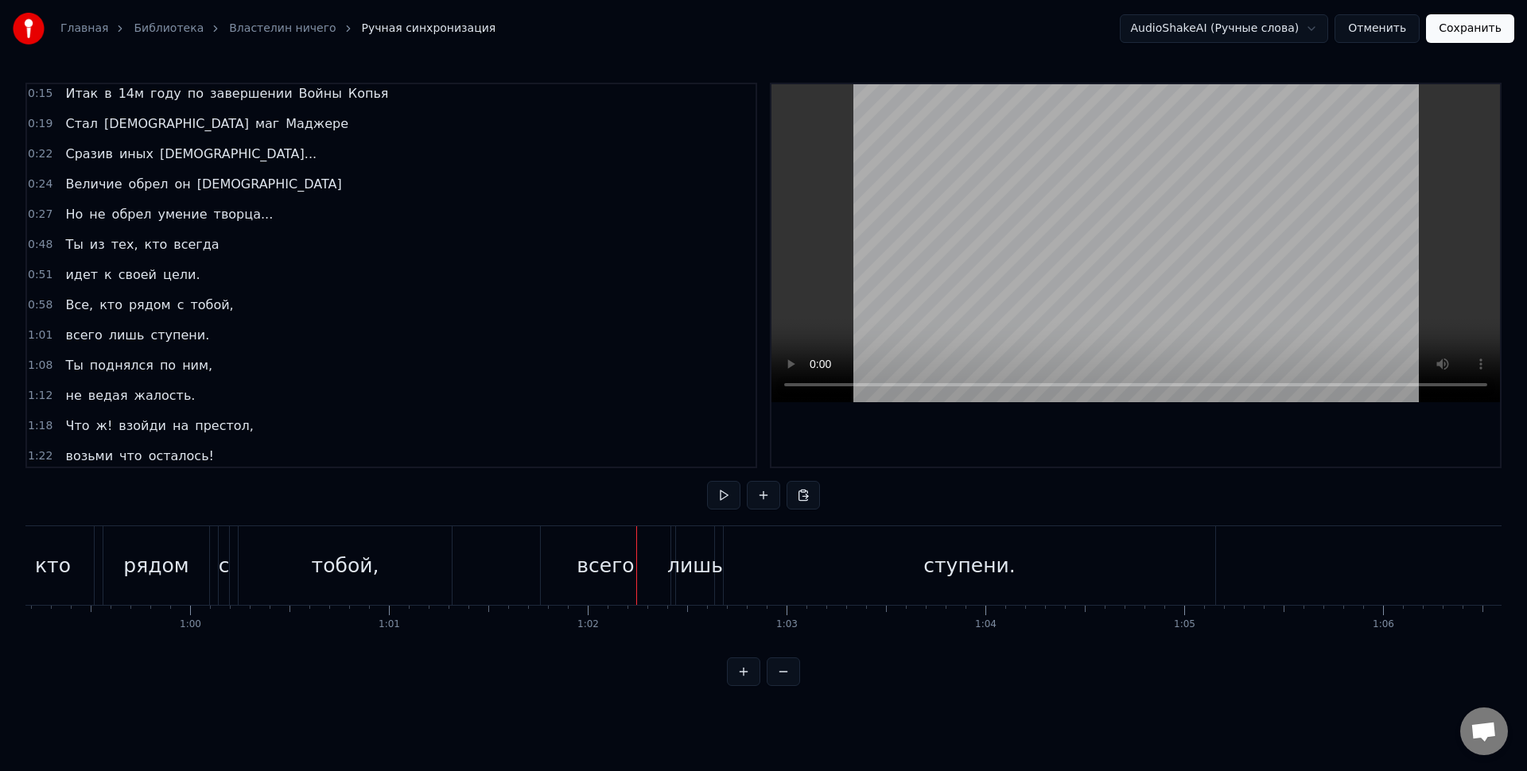
click at [609, 546] on div "всего" at bounding box center [606, 565] width 130 height 79
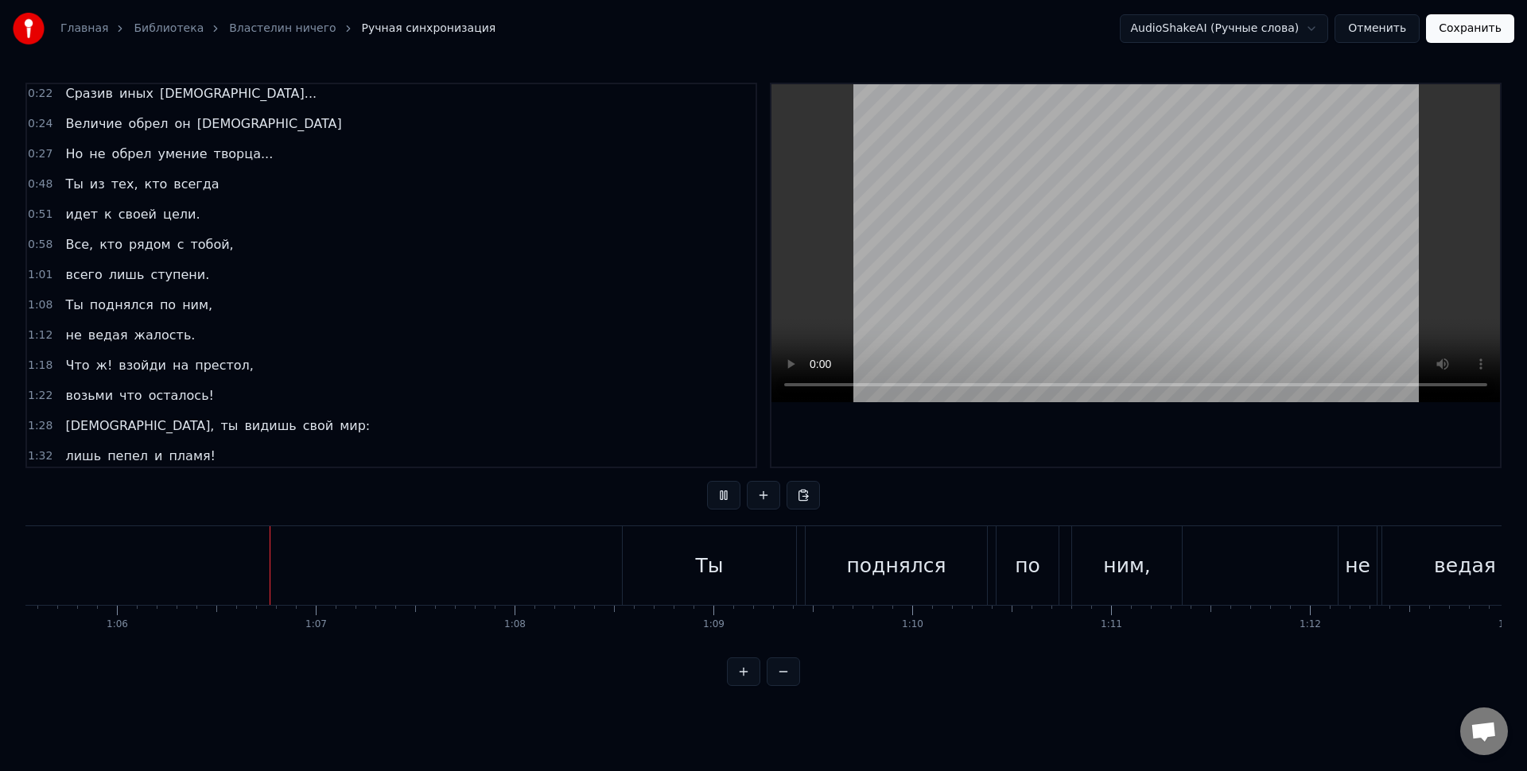
scroll to position [0, 13100]
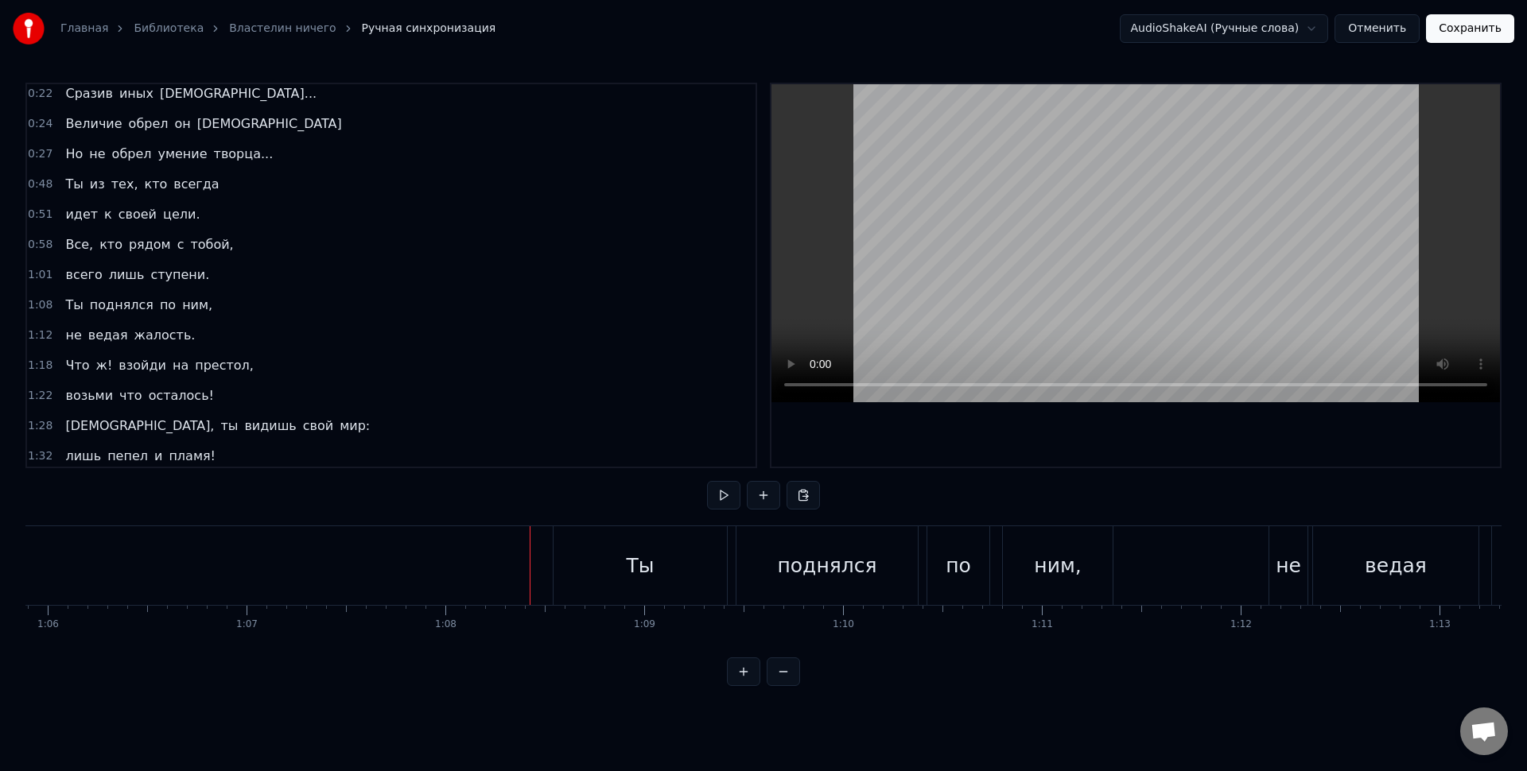
click at [718, 598] on div "Ты" at bounding box center [640, 565] width 173 height 79
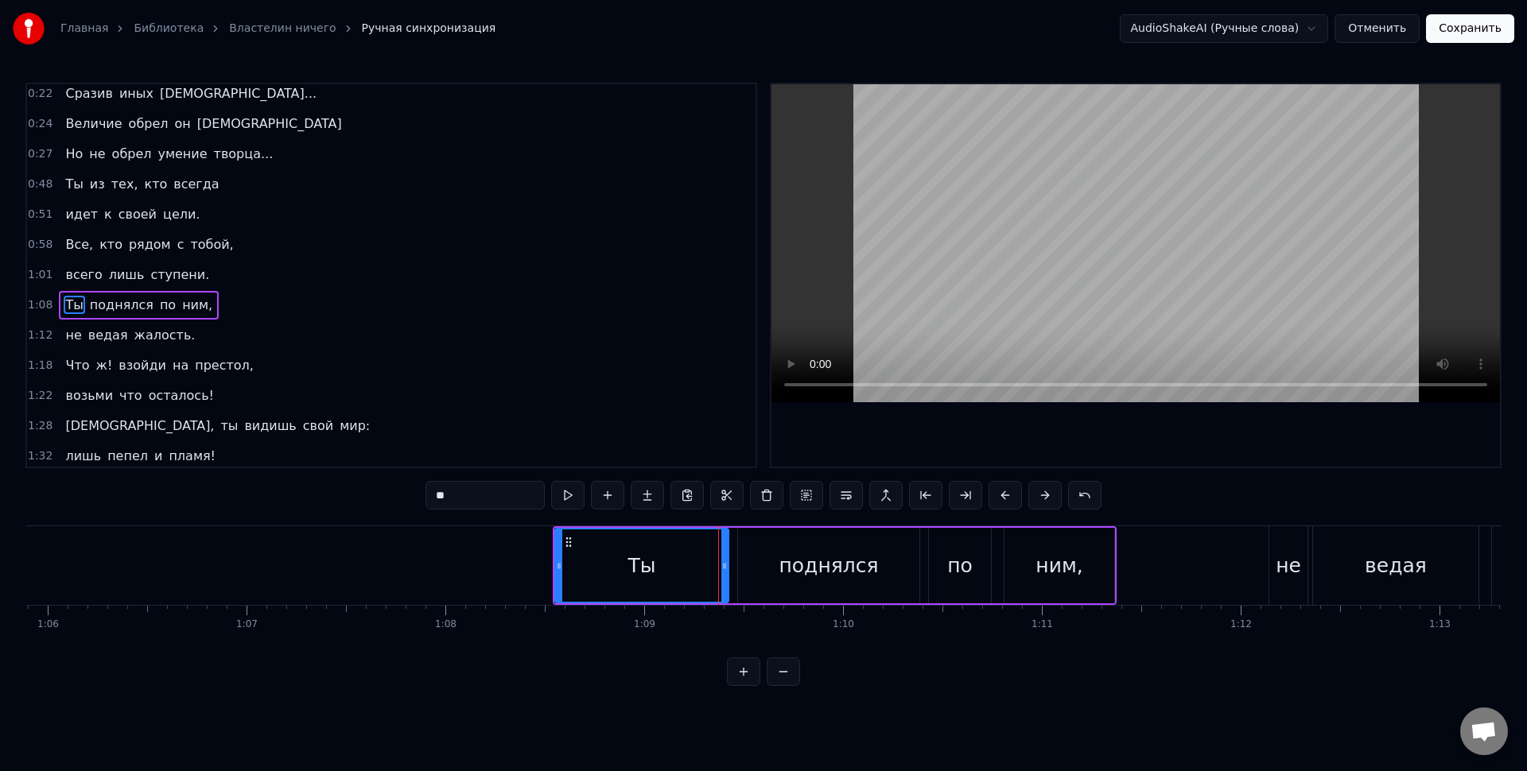
scroll to position [96, 0]
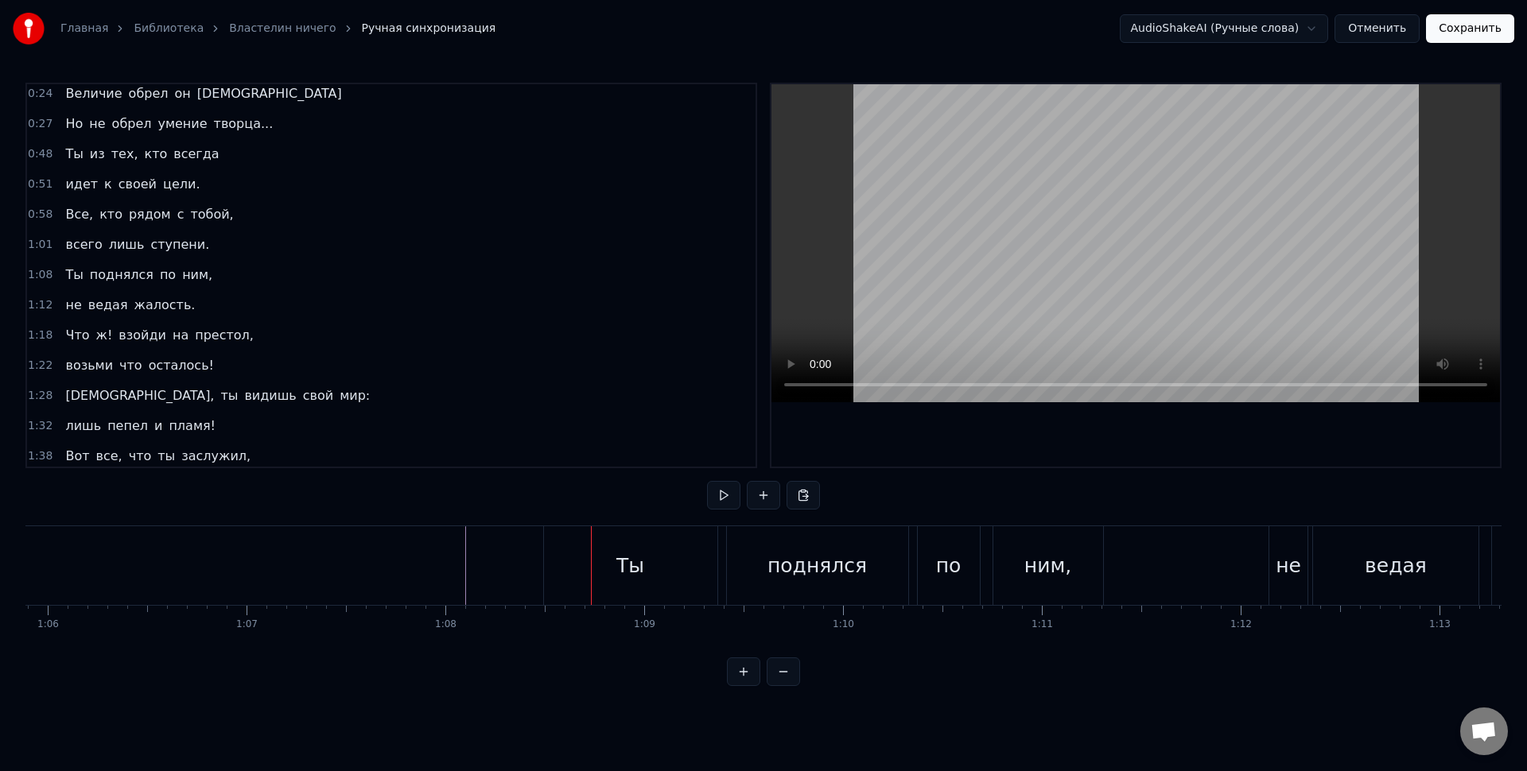
drag, startPoint x: 977, startPoint y: 1, endPoint x: 1121, endPoint y: 2, distance: 144.7
click at [978, 1] on div "Главная Библиотека Властелин ничего Ручная синхронизация AudioShakeAI (Ручные с…" at bounding box center [763, 28] width 1527 height 57
